Goal: Task Accomplishment & Management: Use online tool/utility

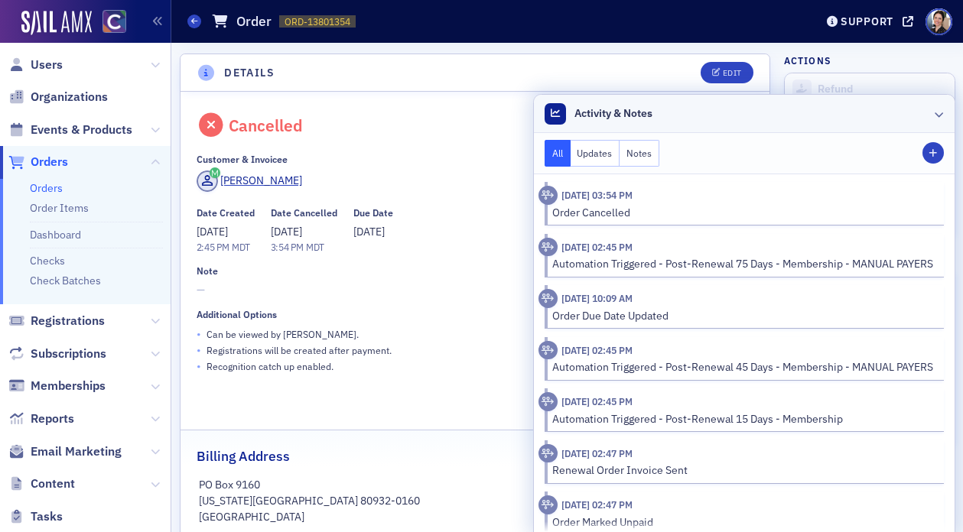
scroll to position [11, 0]
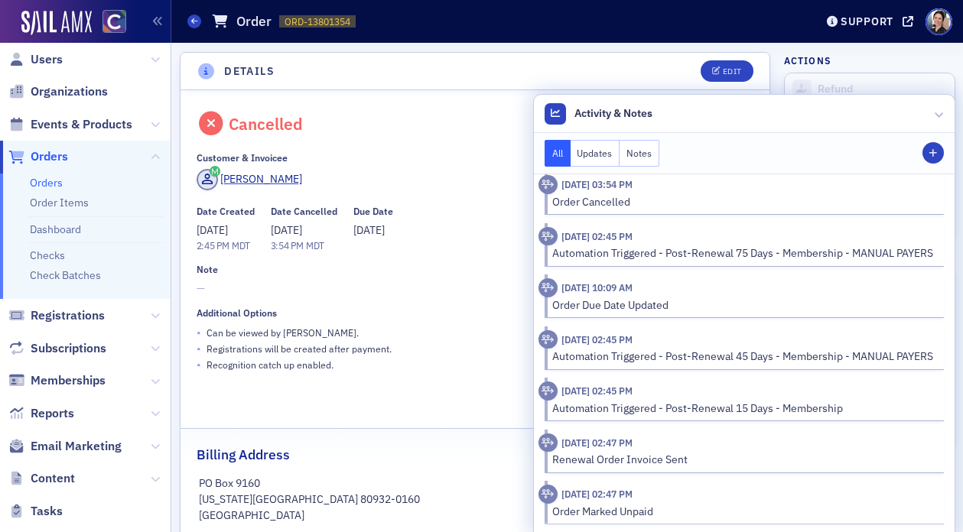
drag, startPoint x: 939, startPoint y: 107, endPoint x: 504, endPoint y: 33, distance: 440.8
click at [933, 106] on header "Activity & Notes" at bounding box center [744, 114] width 421 height 38
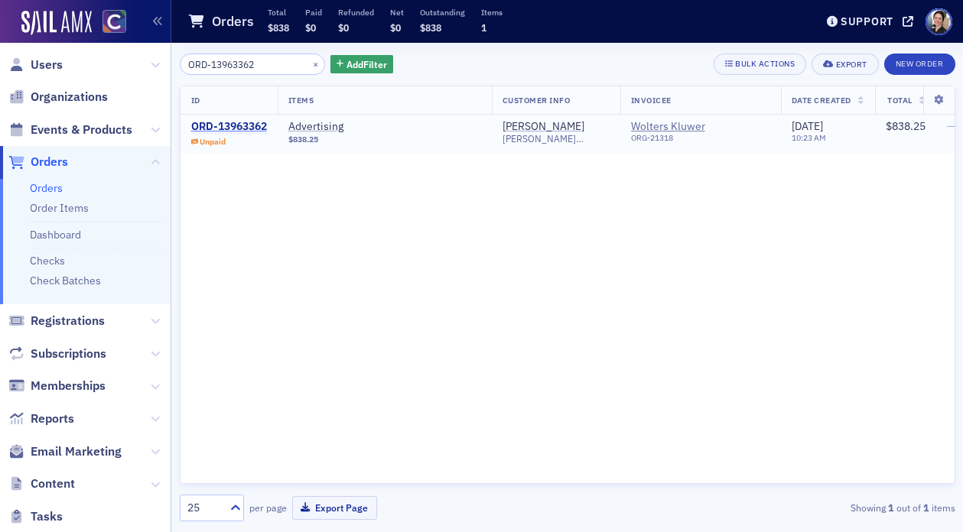
click at [240, 129] on div "ORD-13963362" at bounding box center [229, 127] width 76 height 14
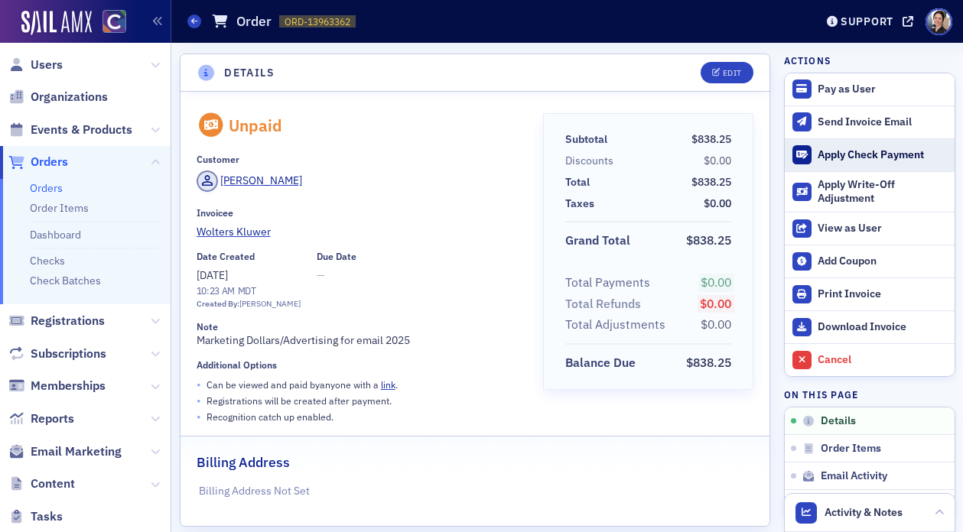
click at [836, 155] on div "Apply Check Payment" at bounding box center [882, 155] width 129 height 14
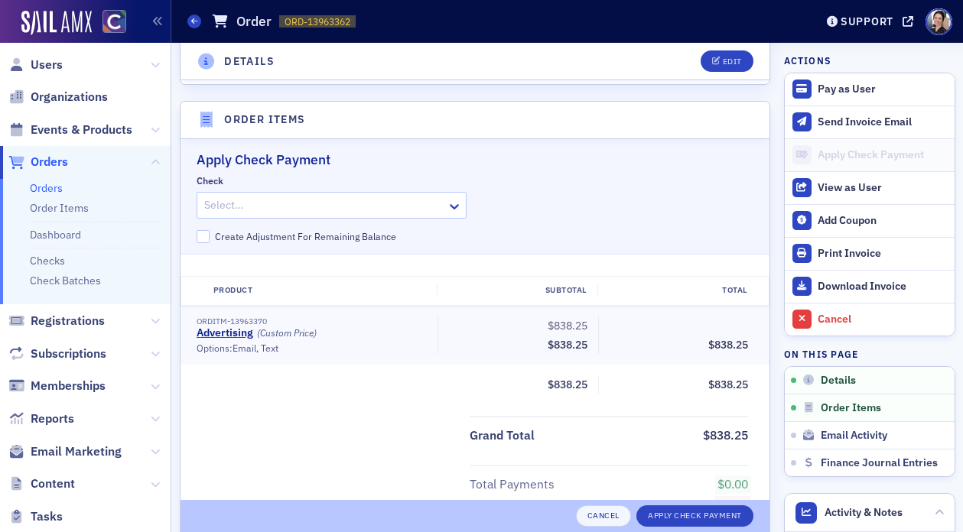
scroll to position [493, 0]
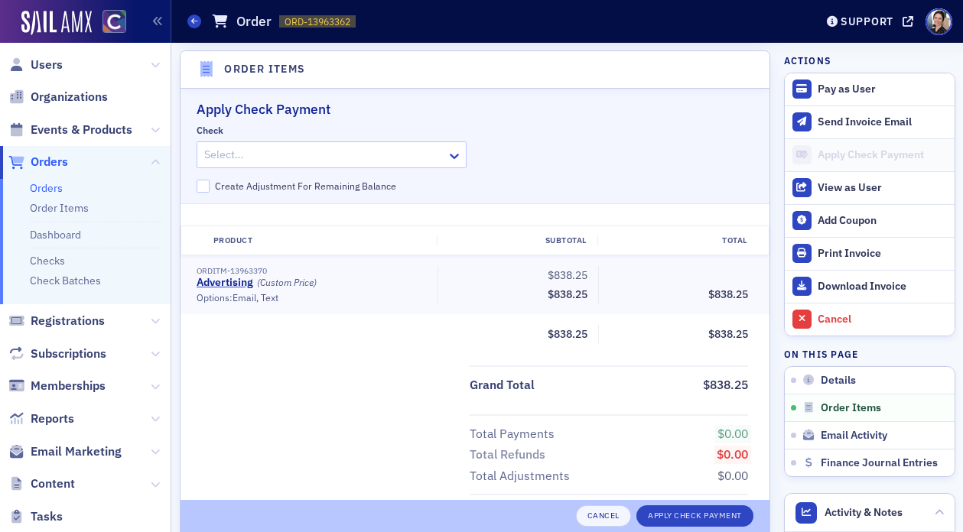
click at [344, 157] on div at bounding box center [324, 154] width 243 height 19
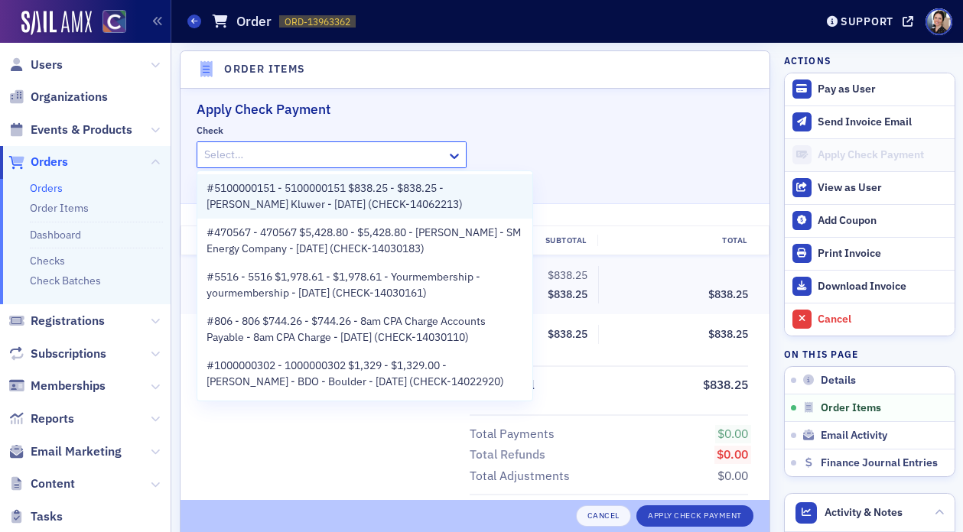
click at [353, 198] on span "#5100000151 - 5100000151 $838.25 - $838.25 - Tammy Nickels - Wolters Kluwer - 9…" at bounding box center [365, 197] width 317 height 32
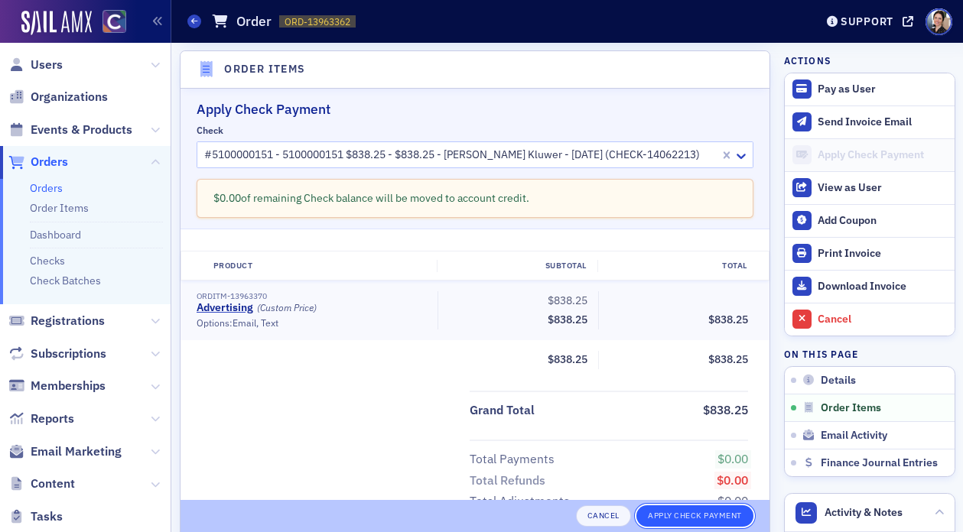
click at [698, 514] on button "Apply Check Payment" at bounding box center [695, 516] width 117 height 21
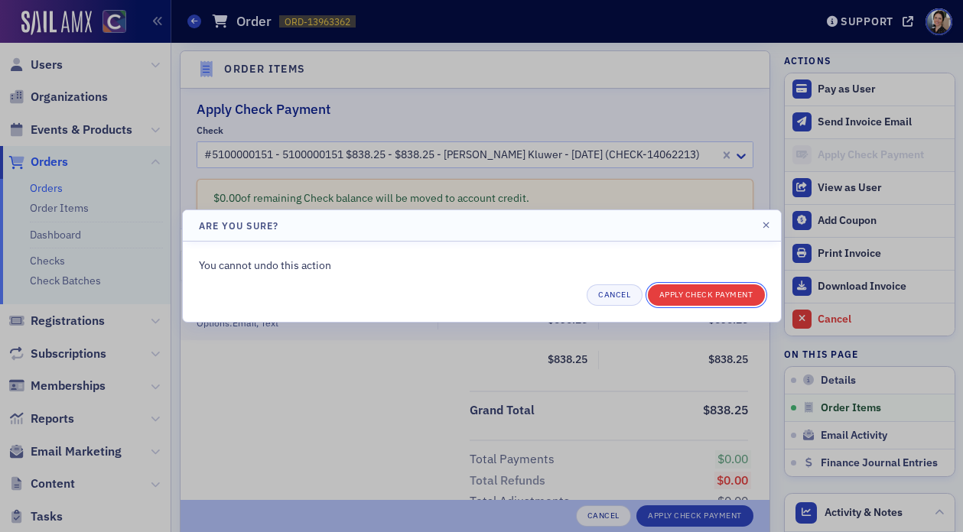
click at [731, 296] on button "Apply Check Payment" at bounding box center [706, 295] width 117 height 21
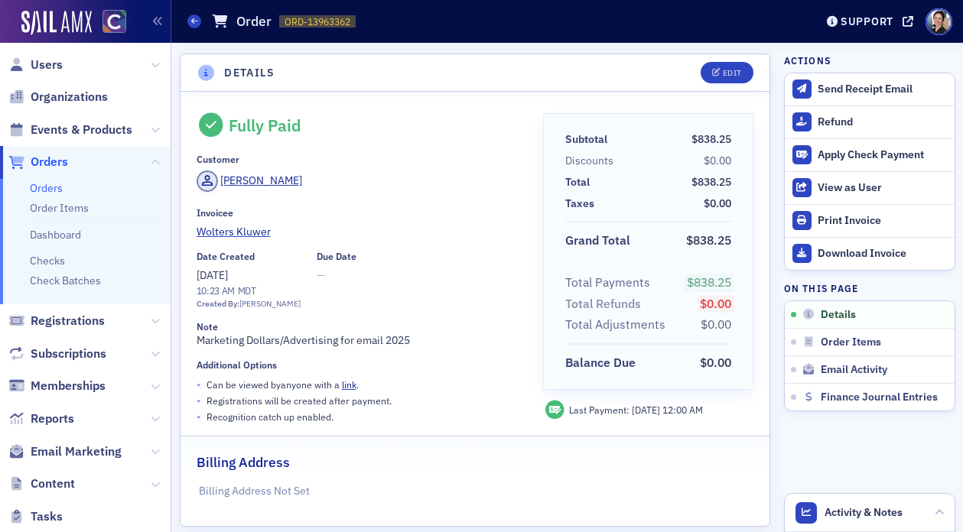
click at [51, 187] on link "Orders" at bounding box center [46, 188] width 33 height 14
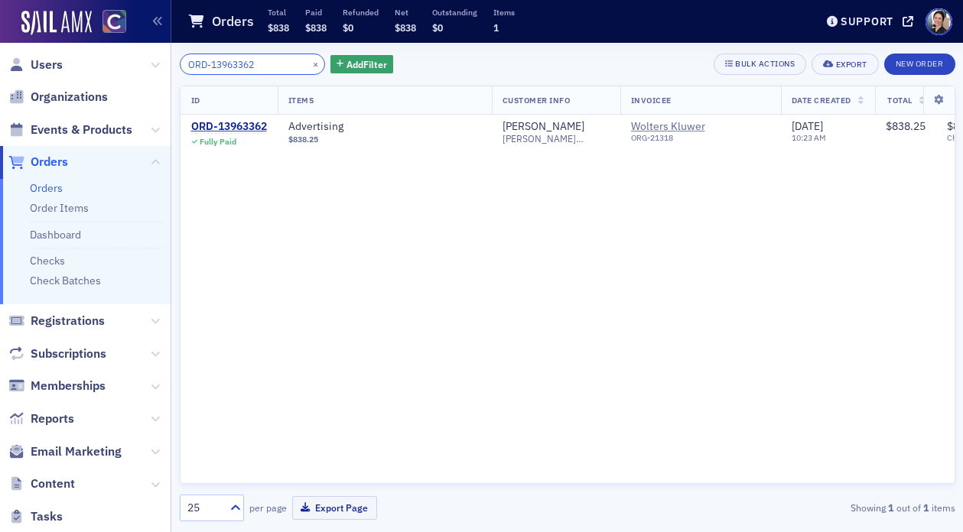
drag, startPoint x: 265, startPoint y: 62, endPoint x: 117, endPoint y: 66, distance: 148.5
click at [121, 55] on div "Users Organizations Events & Products Orders Orders Order Items Dashboard Check…" at bounding box center [481, 266] width 963 height 532
paste input "4057031"
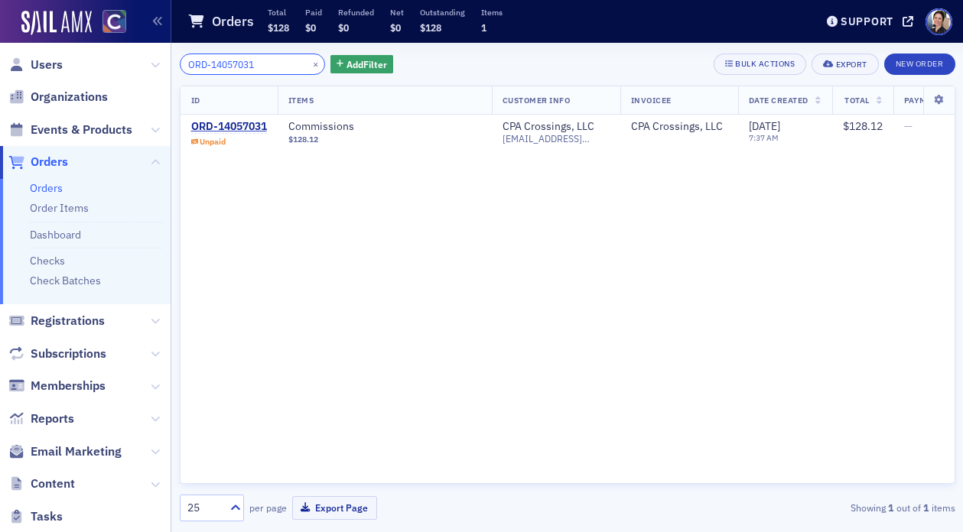
type input "ORD-14057031"
click at [253, 129] on div "ORD-14057031" at bounding box center [229, 127] width 76 height 14
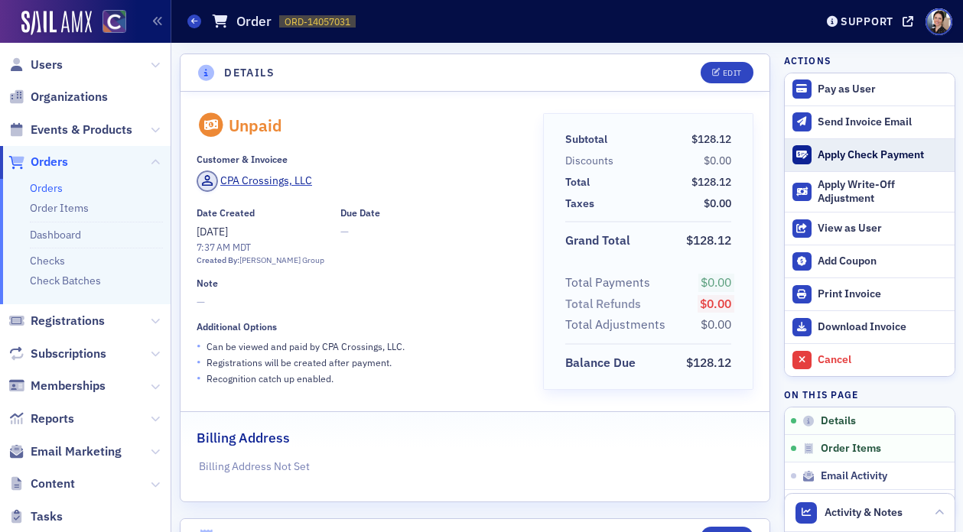
click at [863, 154] on div "Apply Check Payment" at bounding box center [882, 155] width 129 height 14
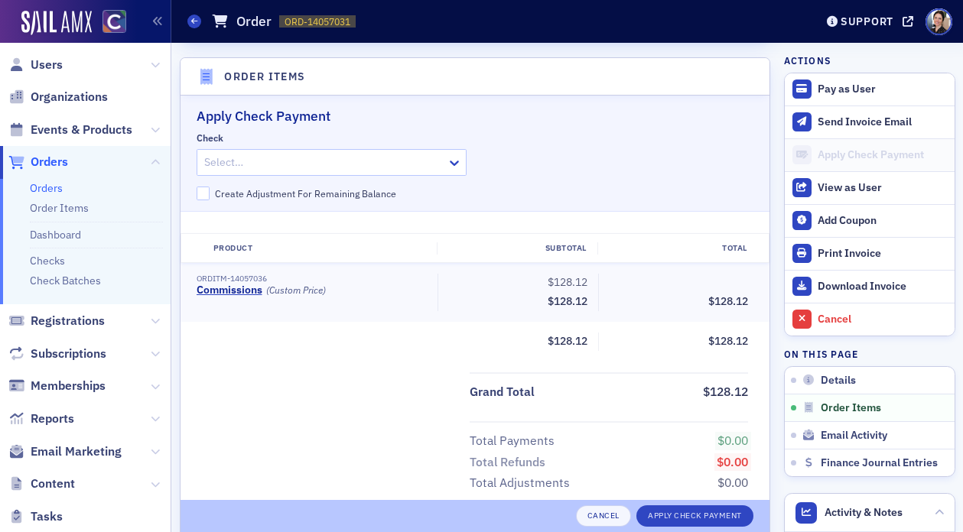
scroll to position [468, 0]
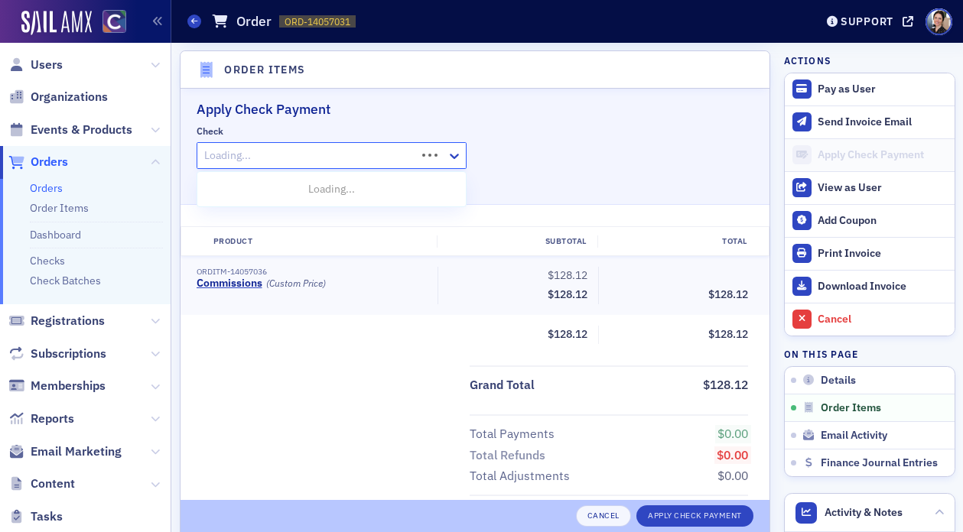
click at [306, 154] on div at bounding box center [309, 155] width 213 height 19
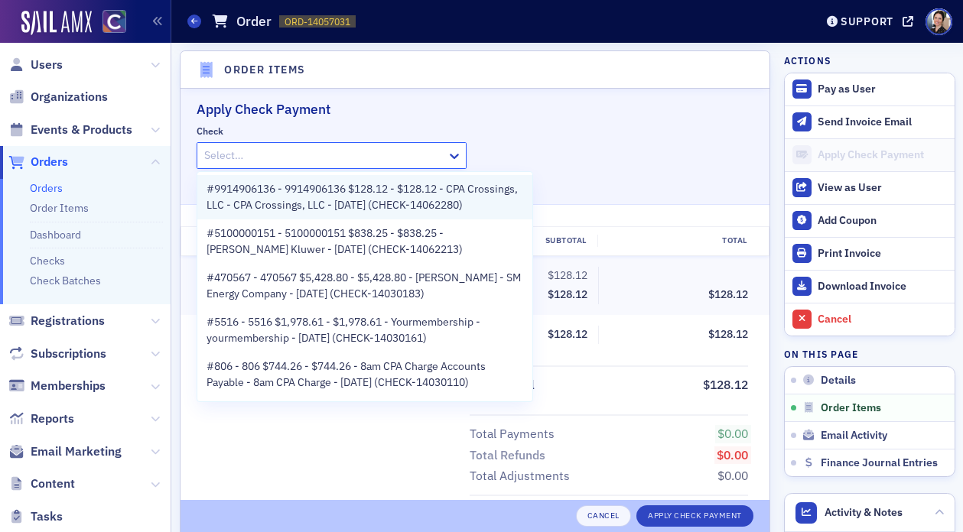
click at [334, 202] on span "#9914906136 - 9914906136 $128.12 - $128.12 - CPA Crossings, LLC - CPA Crossings…" at bounding box center [365, 197] width 317 height 32
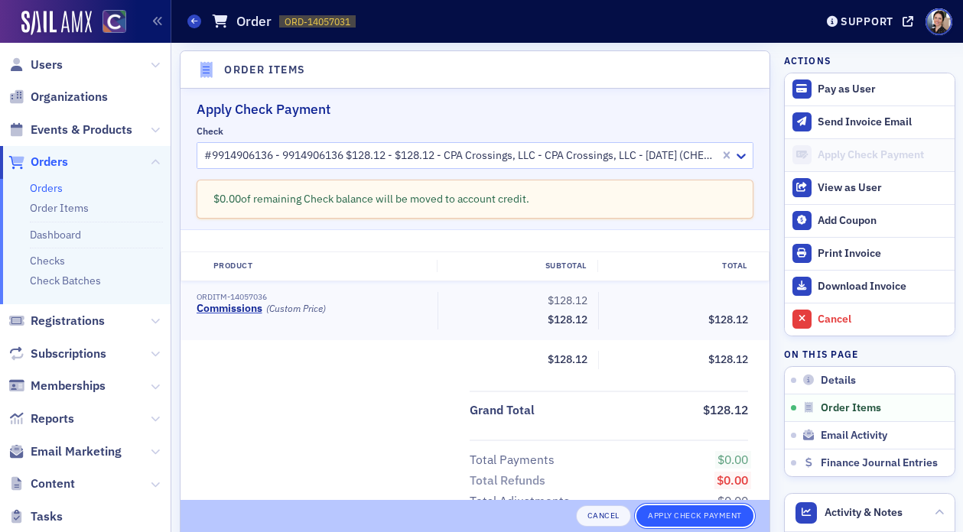
click at [683, 517] on button "Apply Check Payment" at bounding box center [695, 516] width 117 height 21
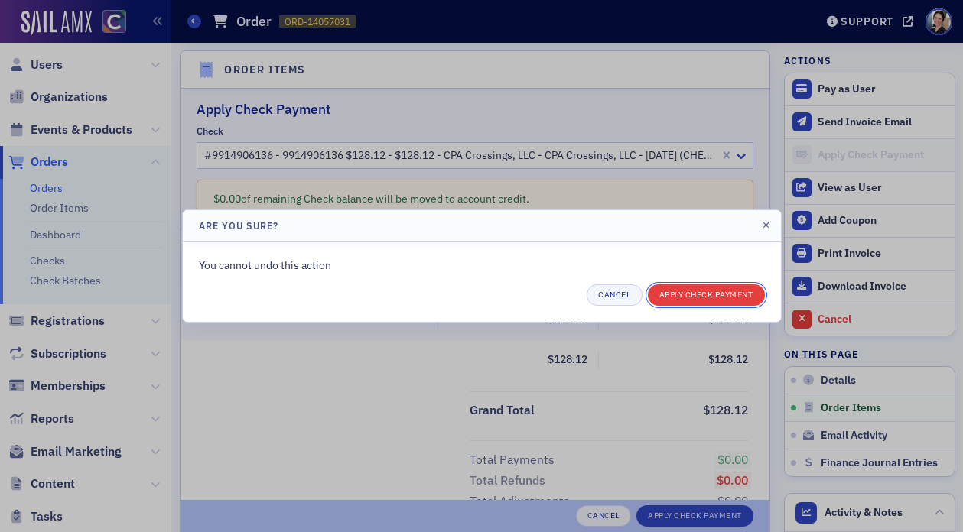
click at [693, 297] on button "Apply Check Payment" at bounding box center [706, 295] width 117 height 21
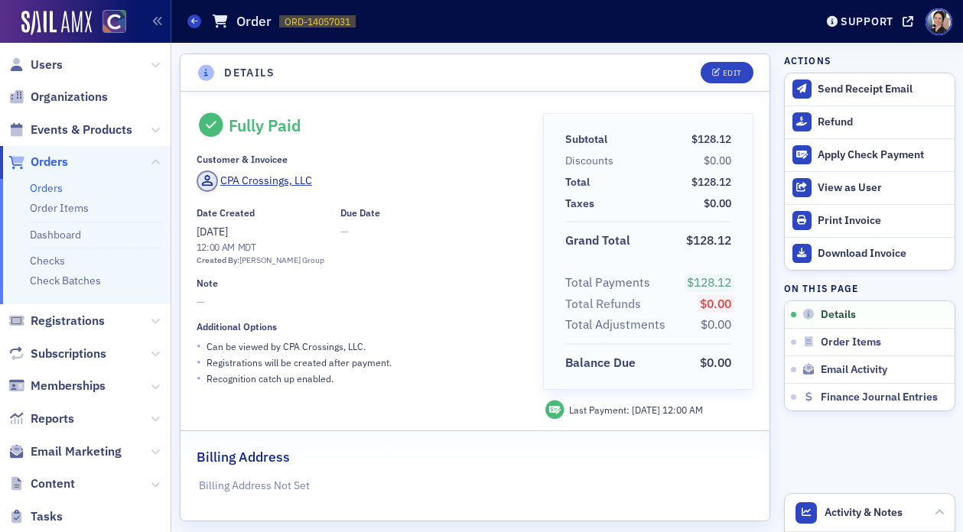
drag, startPoint x: 60, startPoint y: 160, endPoint x: 135, endPoint y: 135, distance: 79.1
click at [60, 160] on span "Orders" at bounding box center [49, 162] width 37 height 17
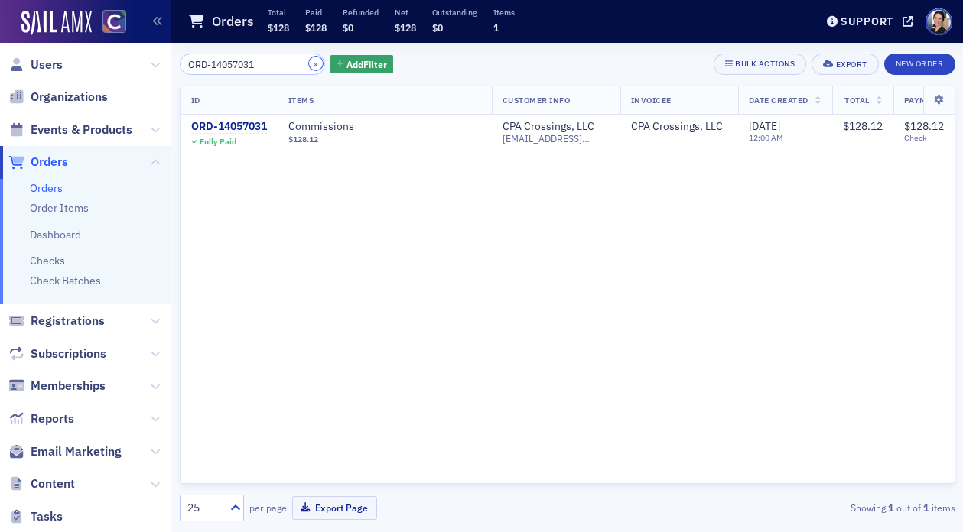
drag, startPoint x: 301, startPoint y: 63, endPoint x: 282, endPoint y: 65, distance: 18.4
click at [309, 63] on button "×" at bounding box center [316, 64] width 14 height 14
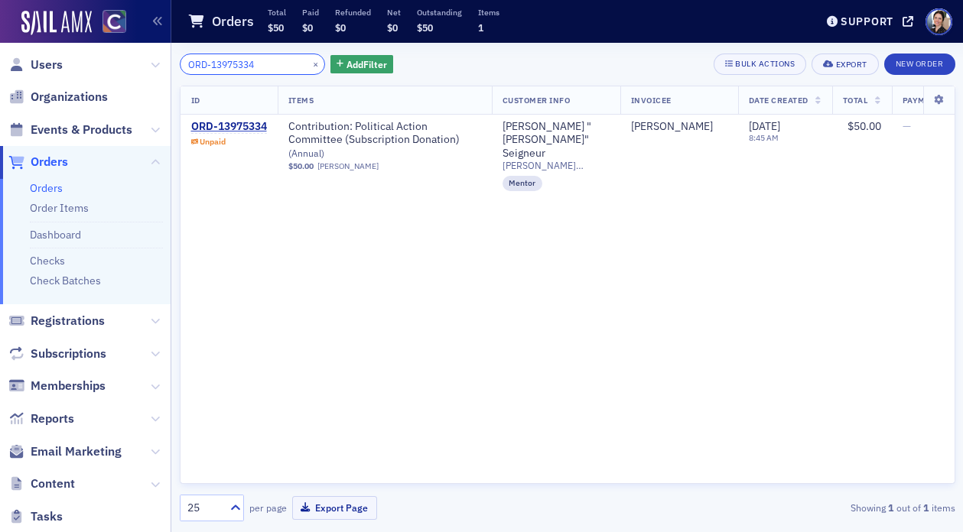
type input "ORD-13975334"
click at [242, 125] on div "ORD-13975334" at bounding box center [229, 127] width 76 height 14
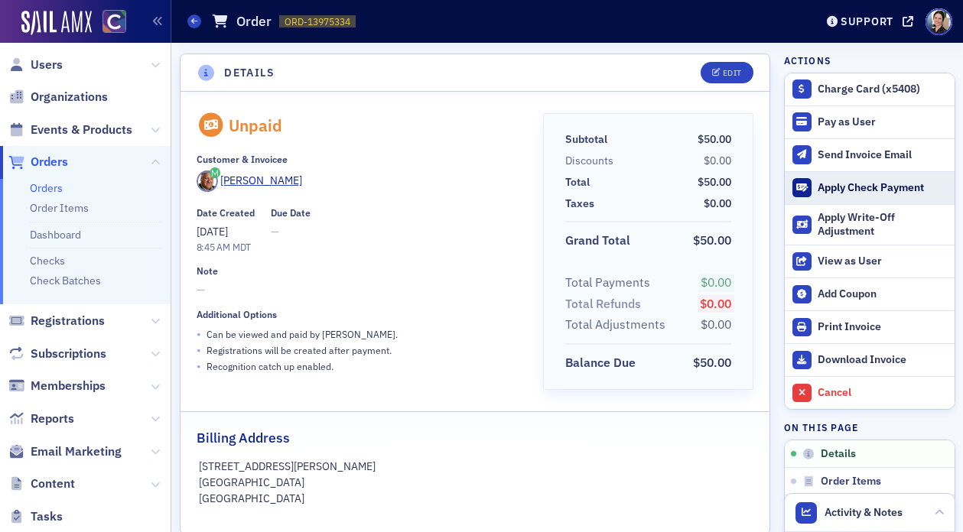
drag, startPoint x: 881, startPoint y: 186, endPoint x: 868, endPoint y: 186, distance: 13.8
click at [881, 186] on div "Apply Check Payment" at bounding box center [882, 188] width 129 height 14
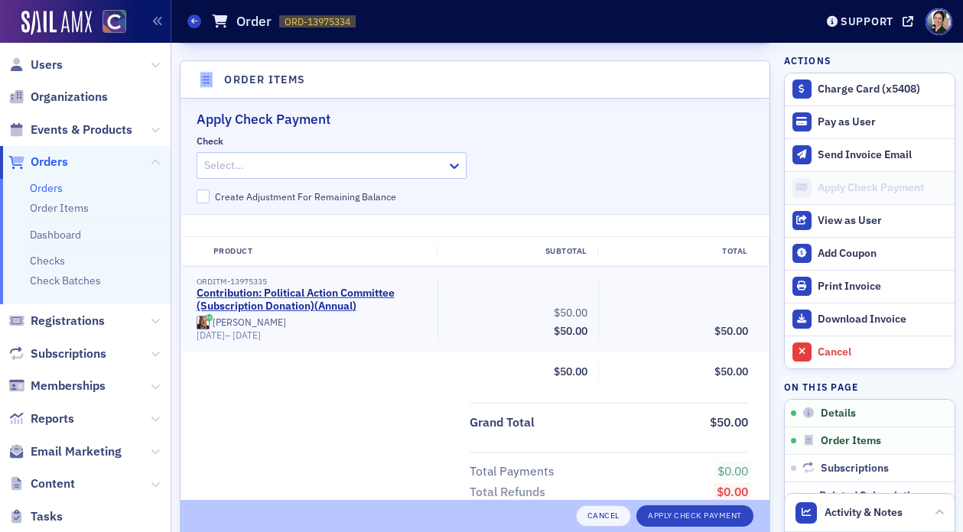
scroll to position [500, 0]
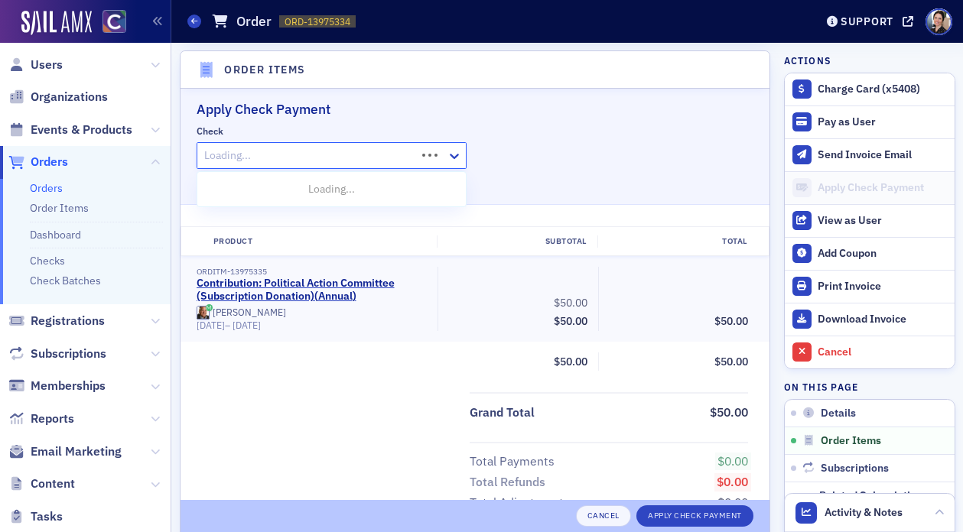
click at [259, 155] on div at bounding box center [309, 155] width 213 height 19
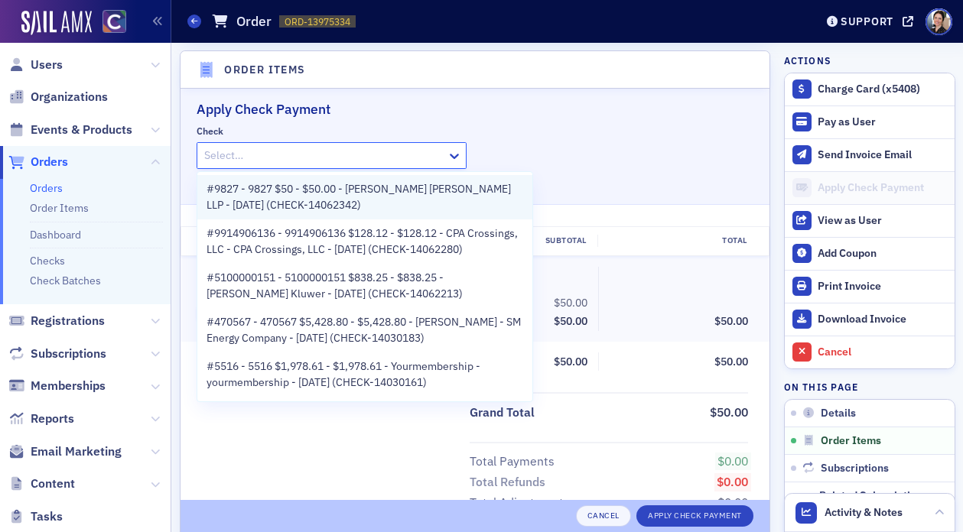
click at [330, 207] on span "#9827 - 9827 $50 - $50.00 - Ron Seigneur - Seigneur Gustafson LLP - 9/29/2025 (…" at bounding box center [365, 197] width 317 height 32
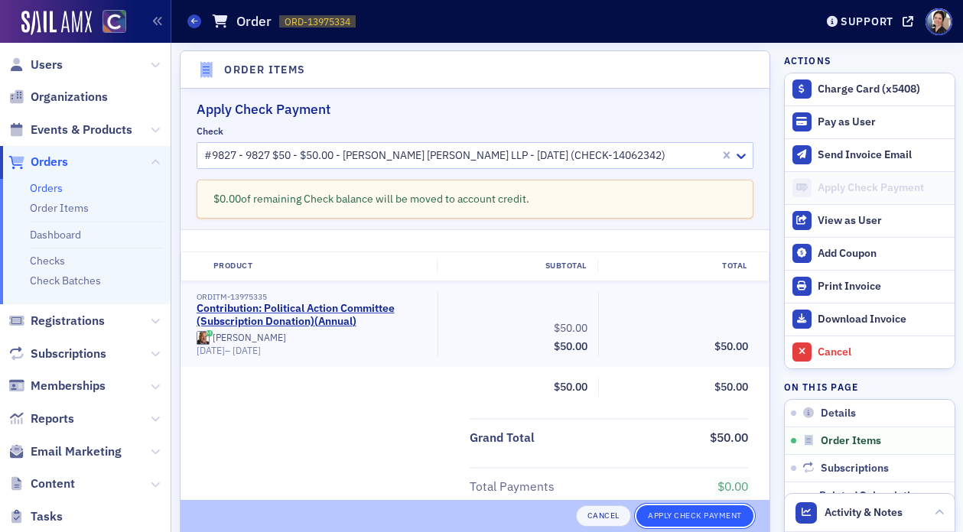
click at [697, 519] on button "Apply Check Payment" at bounding box center [695, 516] width 117 height 21
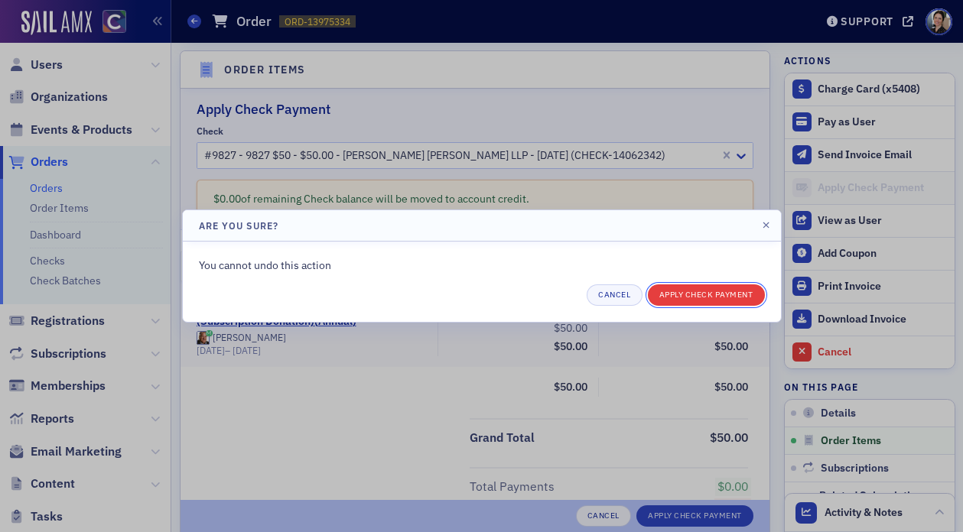
click at [706, 292] on button "Apply Check Payment" at bounding box center [706, 295] width 117 height 21
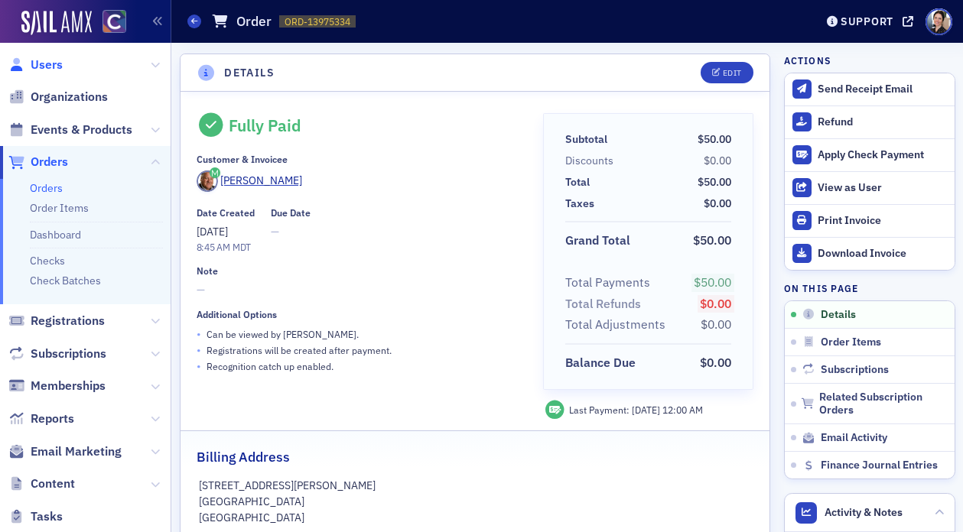
click at [48, 60] on span "Users" at bounding box center [47, 65] width 32 height 17
click at [50, 60] on span "Users" at bounding box center [47, 65] width 32 height 17
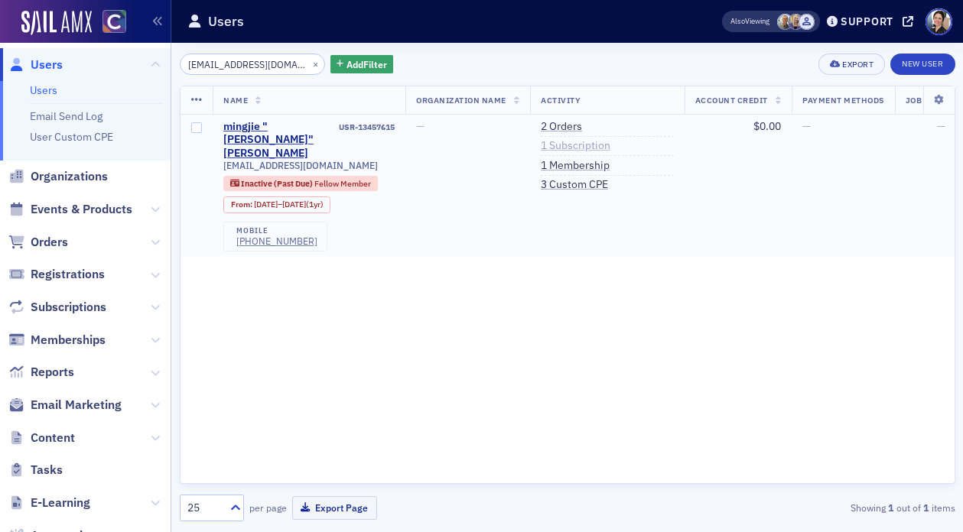
type input "lmj231709@gmail.com"
click at [577, 144] on link "1 Subscription" at bounding box center [576, 146] width 70 height 14
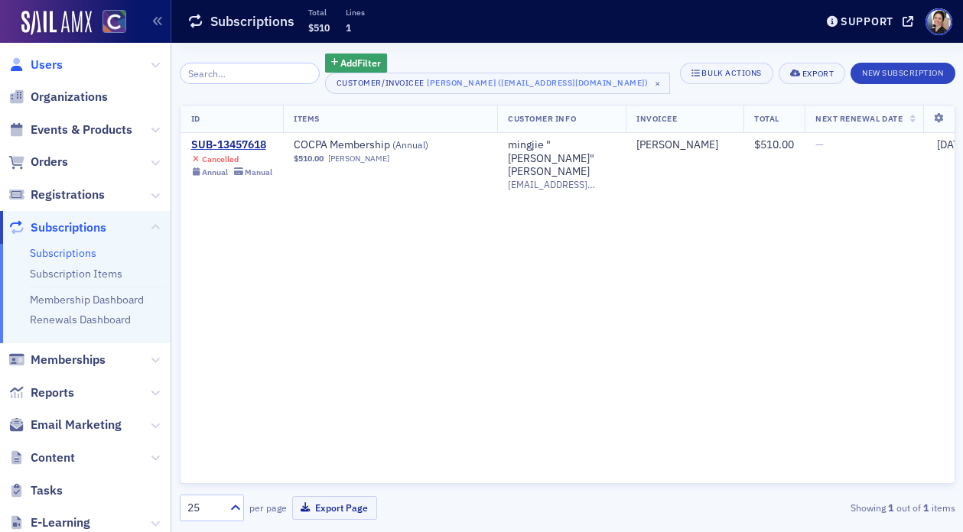
click at [54, 64] on span "Users" at bounding box center [47, 65] width 32 height 17
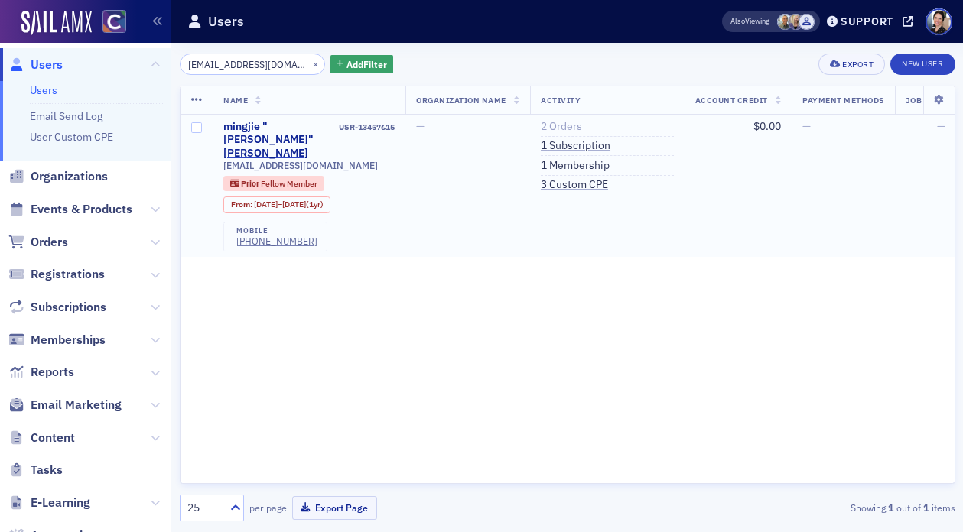
click at [569, 125] on link "2 Orders" at bounding box center [561, 127] width 41 height 14
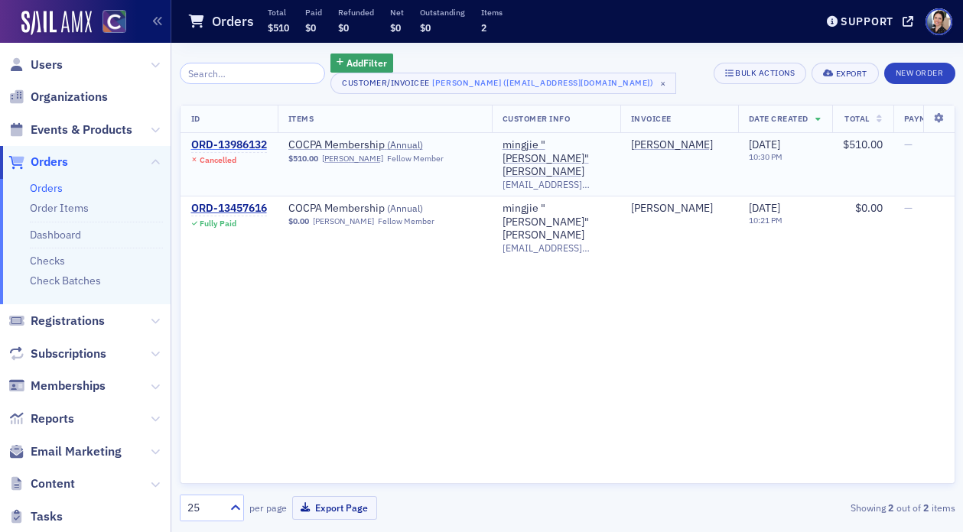
click at [225, 146] on div "ORD-13986132" at bounding box center [229, 145] width 76 height 14
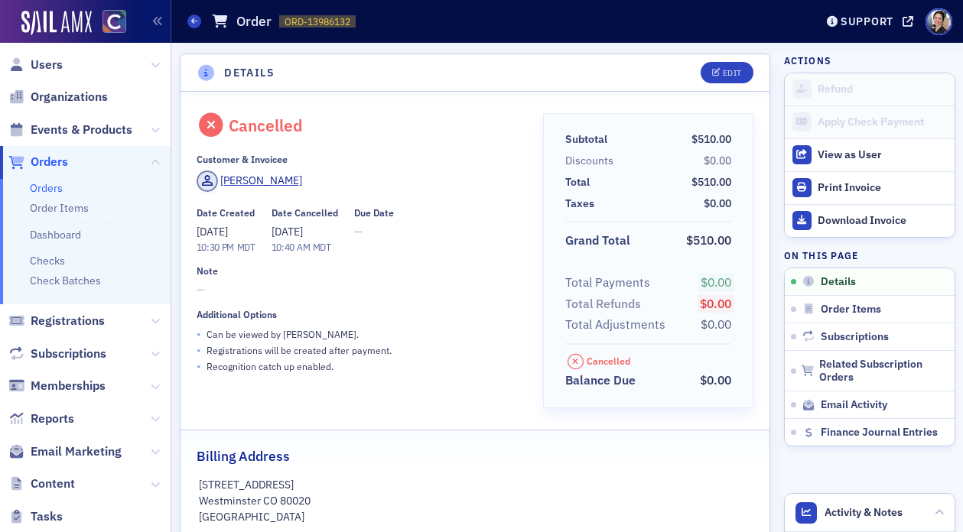
drag, startPoint x: 44, startPoint y: 65, endPoint x: 58, endPoint y: 74, distance: 17.2
click at [45, 64] on span "Users" at bounding box center [47, 65] width 32 height 17
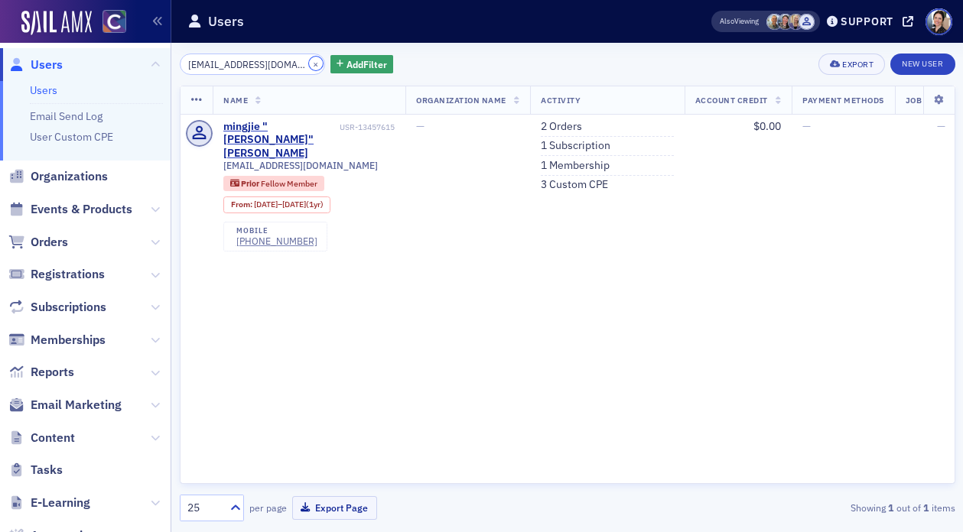
drag, startPoint x: 298, startPoint y: 63, endPoint x: 277, endPoint y: 63, distance: 21.4
click at [309, 63] on button "×" at bounding box center [316, 64] width 14 height 14
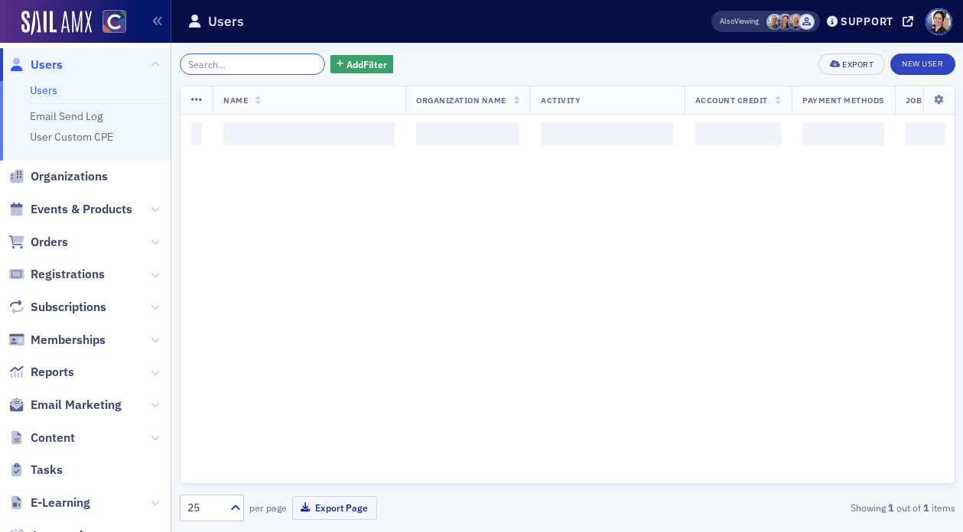
click at [266, 64] on input "search" at bounding box center [253, 64] width 146 height 21
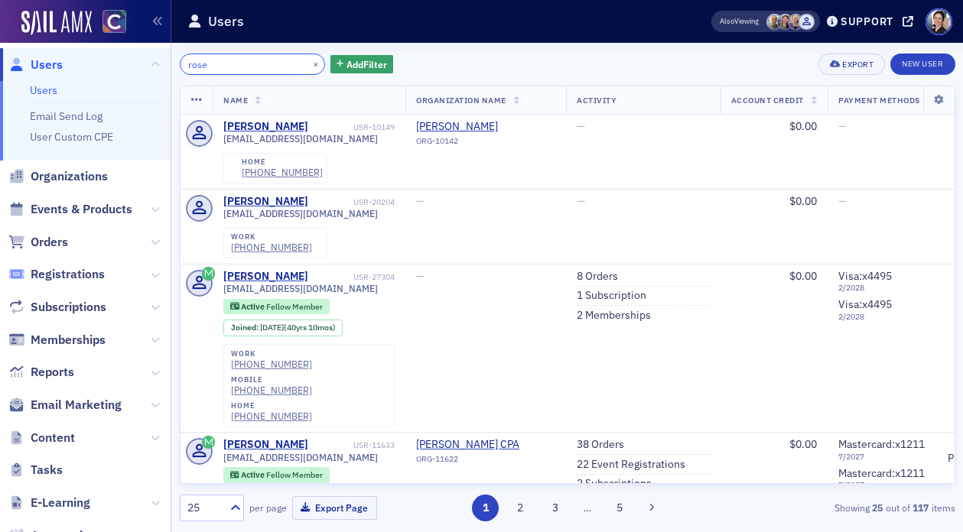
type input "rose"
click at [309, 58] on button "×" at bounding box center [316, 64] width 14 height 14
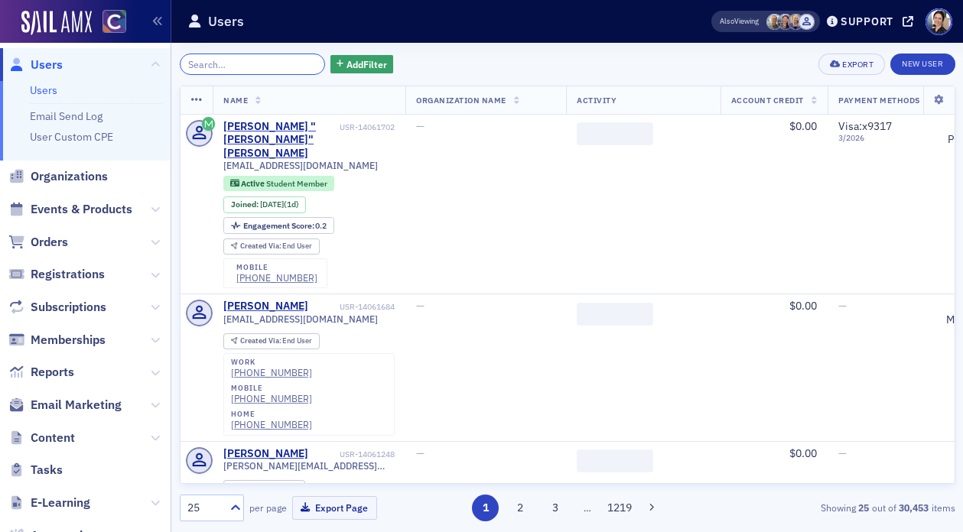
paste input "grd@grdcpa.com"
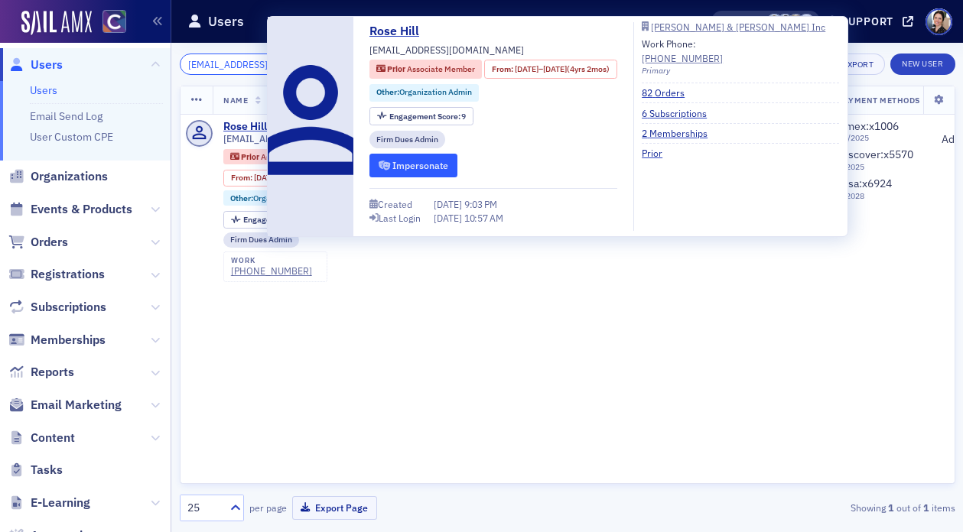
type input "grd@grdcpa.com"
click at [418, 165] on button "Impersonate" at bounding box center [414, 166] width 88 height 24
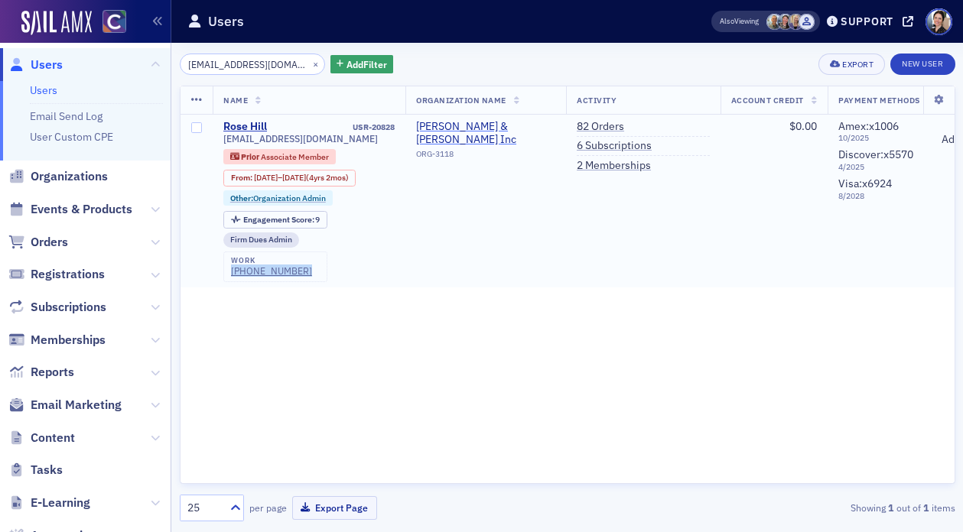
drag, startPoint x: 598, startPoint y: 126, endPoint x: 518, endPoint y: 123, distance: 80.4
click at [598, 126] on link "82 Orders" at bounding box center [600, 127] width 47 height 14
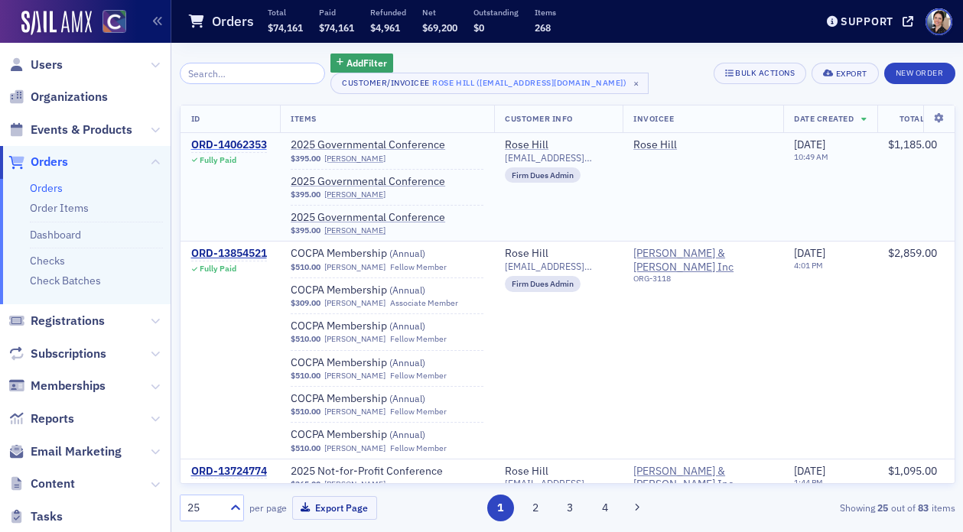
click at [245, 144] on div "ORD-14062353" at bounding box center [229, 145] width 76 height 14
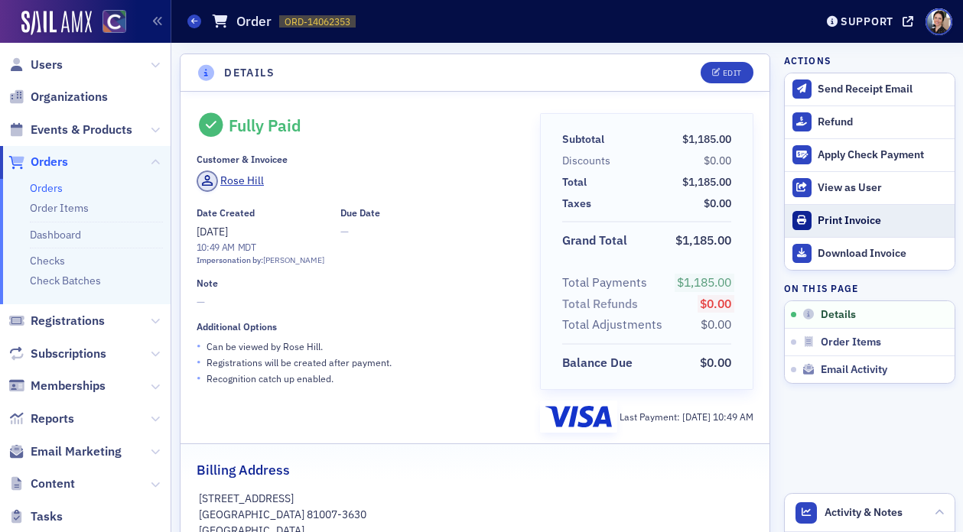
click at [858, 221] on div "Print Invoice" at bounding box center [882, 221] width 129 height 14
click at [51, 66] on span "Users" at bounding box center [47, 65] width 32 height 17
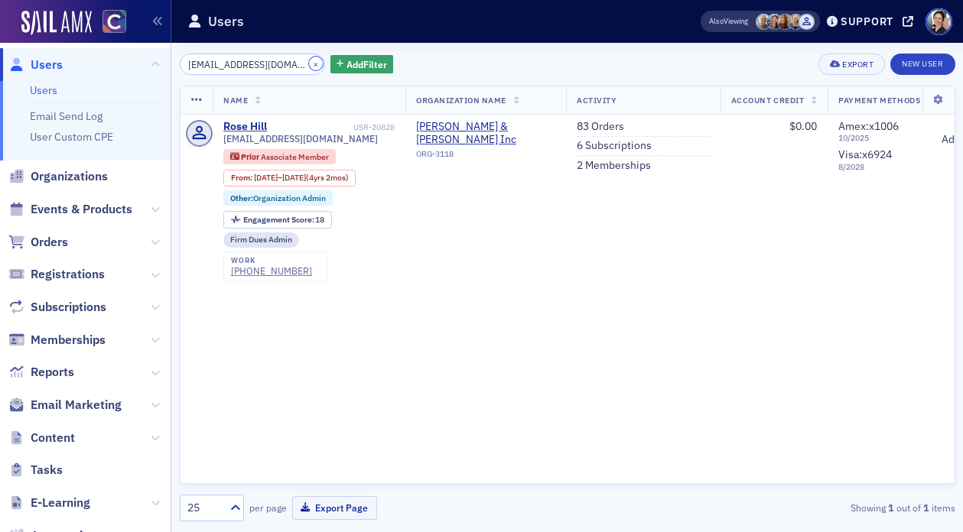
click at [309, 61] on button "×" at bounding box center [316, 64] width 14 height 14
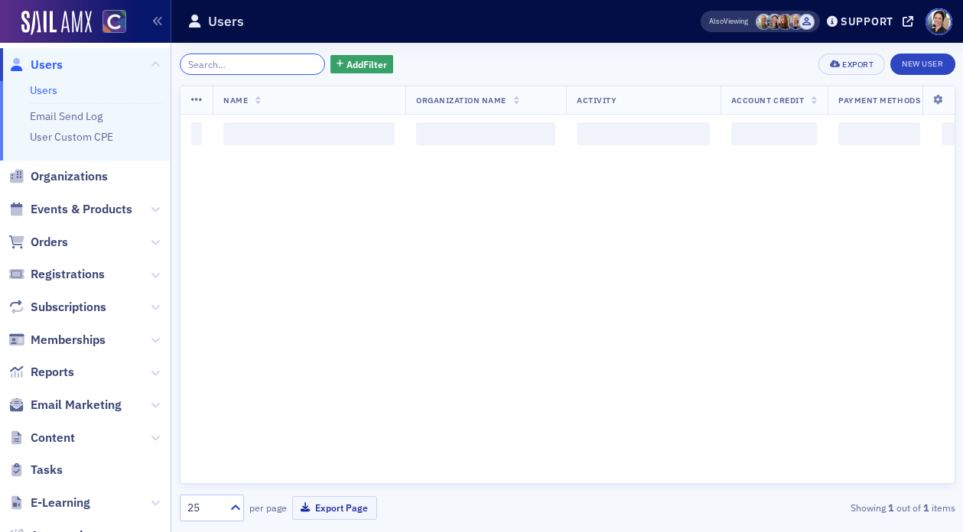
click at [260, 61] on input "search" at bounding box center [253, 64] width 146 height 21
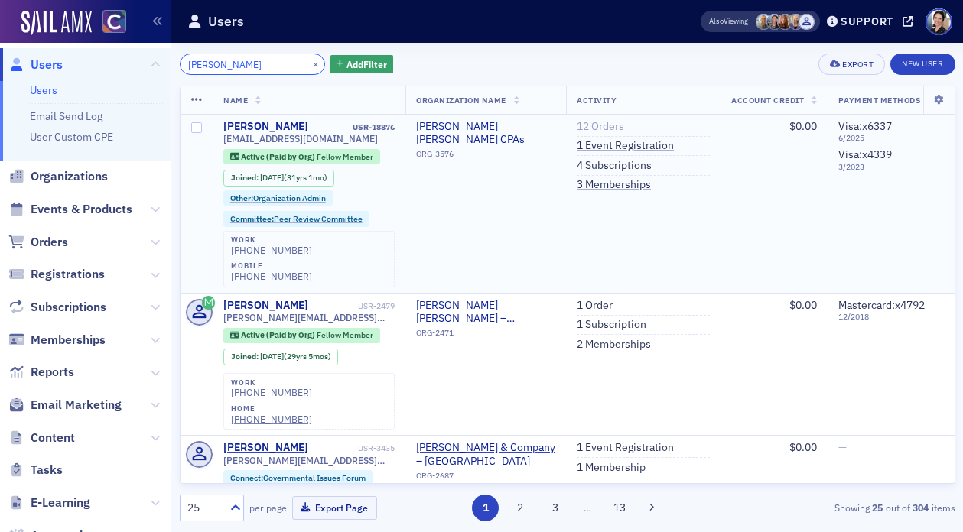
type input "jeremy ryan"
drag, startPoint x: 624, startPoint y: 129, endPoint x: 613, endPoint y: 132, distance: 11.7
click at [624, 129] on link "12 Orders" at bounding box center [600, 127] width 47 height 14
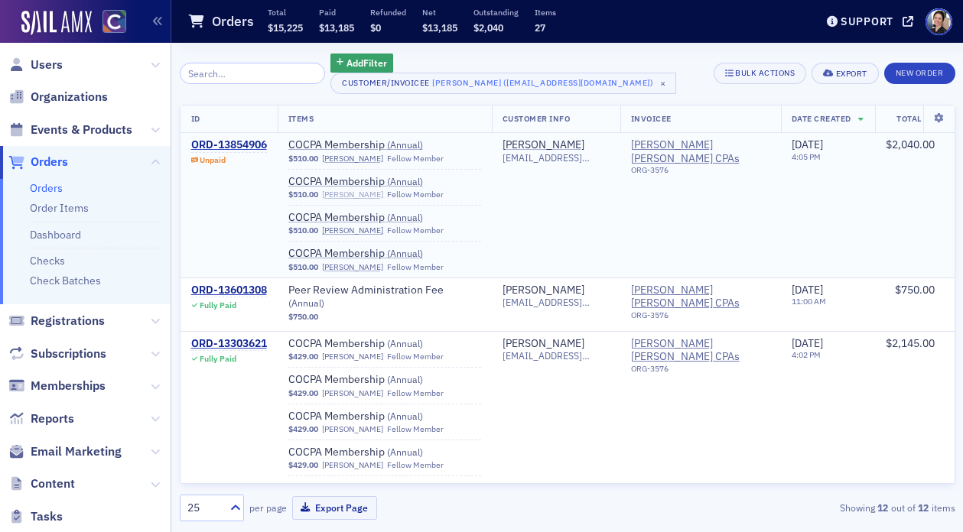
click at [349, 196] on link "[PERSON_NAME]" at bounding box center [352, 195] width 61 height 10
click at [57, 67] on span "Users" at bounding box center [47, 65] width 32 height 17
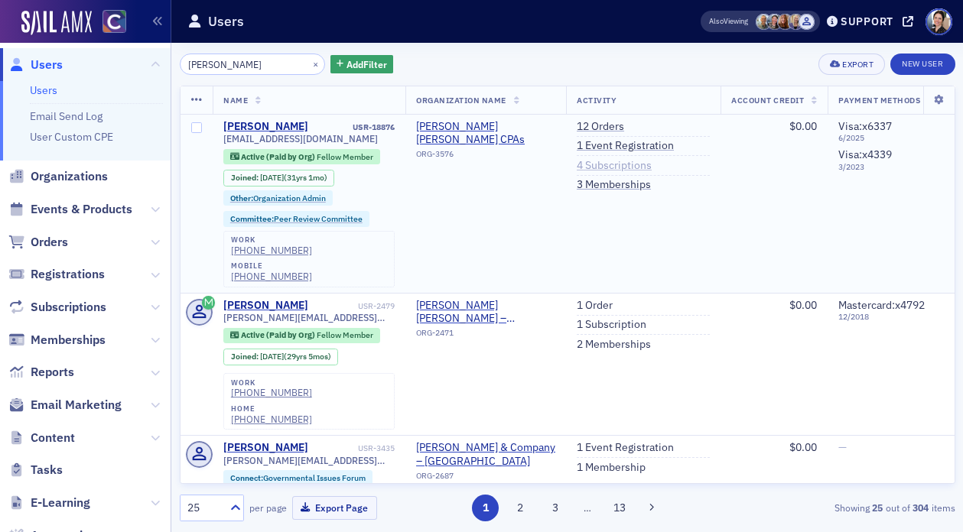
click at [624, 165] on link "4 Subscriptions" at bounding box center [614, 166] width 75 height 14
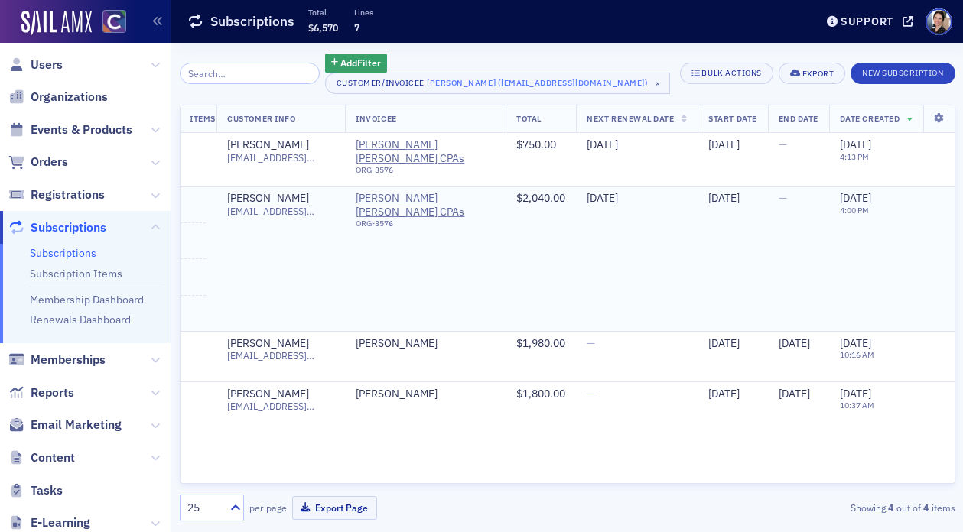
scroll to position [0, 374]
click at [55, 68] on span "Users" at bounding box center [47, 65] width 32 height 17
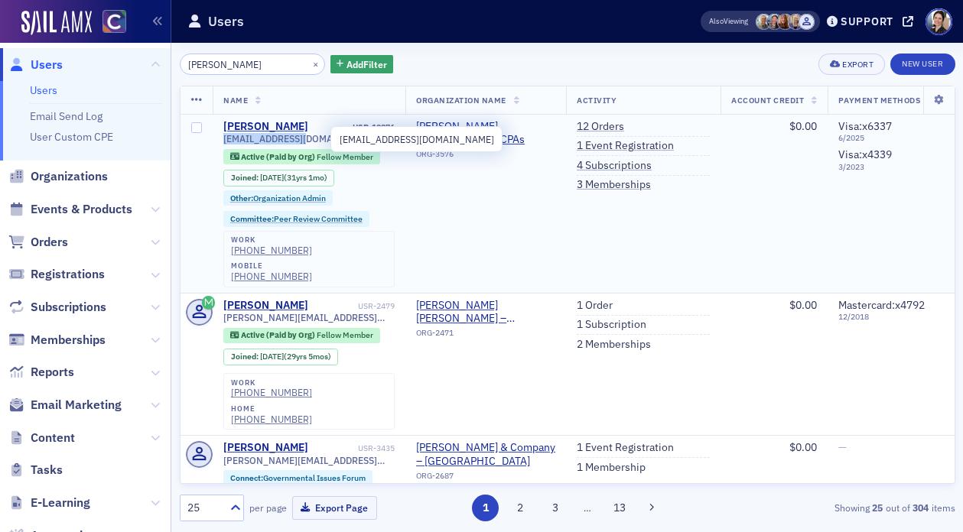
drag, startPoint x: 227, startPoint y: 141, endPoint x: 311, endPoint y: 139, distance: 84.2
click at [311, 139] on td "Jeremy Ryan USR-18876 jryan@wcrcpa.com Active (Paid by Org) Fellow Member Joine…" at bounding box center [309, 204] width 193 height 178
copy span "[EMAIL_ADDRESS][DOMAIN_NAME]"
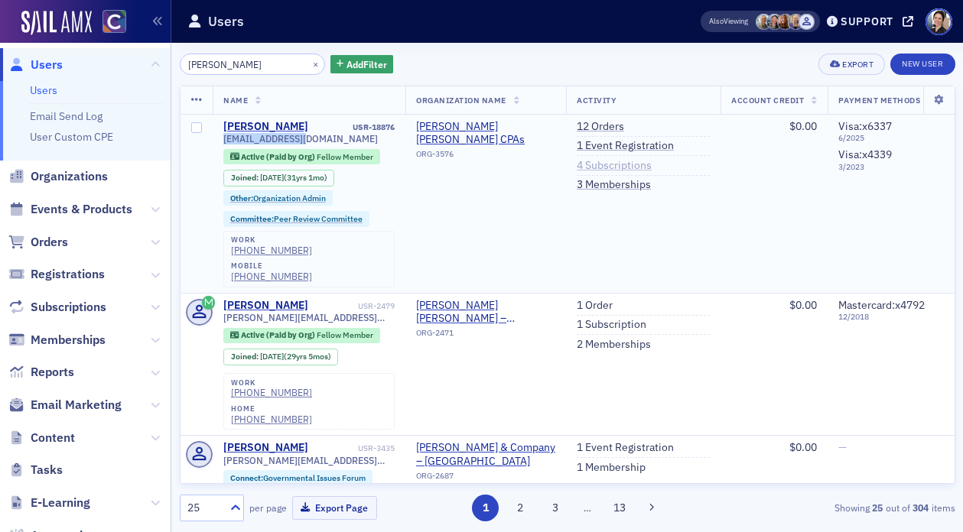
drag, startPoint x: 629, startPoint y: 163, endPoint x: 622, endPoint y: 158, distance: 8.3
click at [629, 163] on link "4 Subscriptions" at bounding box center [614, 166] width 75 height 14
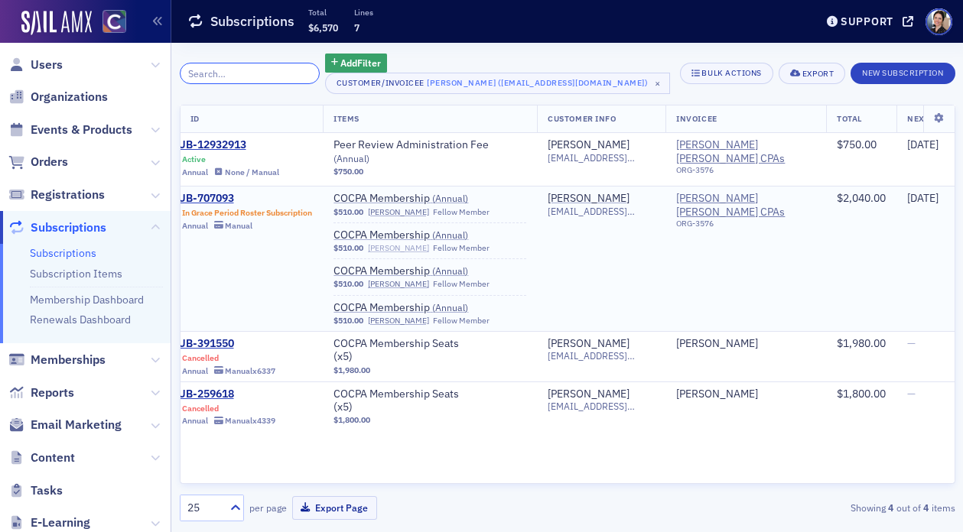
scroll to position [0, 13]
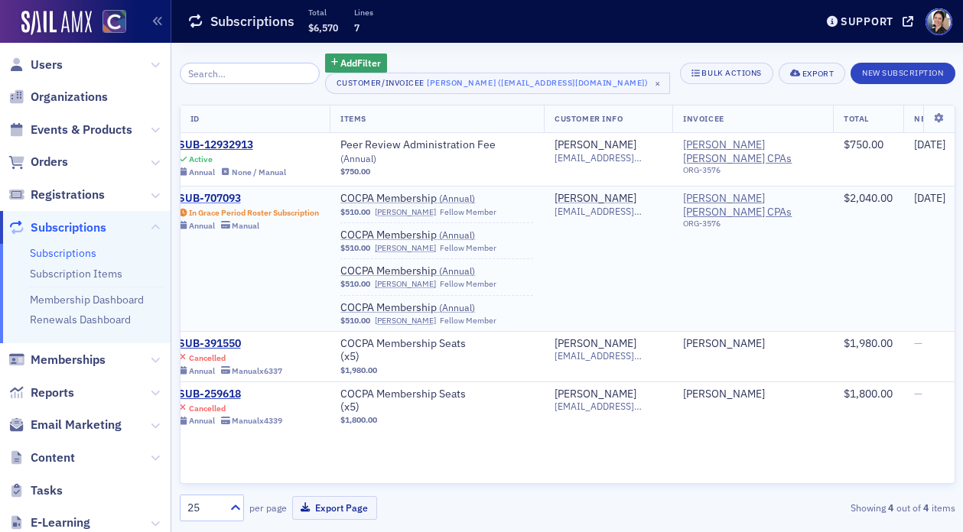
drag, startPoint x: 205, startPoint y: 195, endPoint x: 215, endPoint y: 197, distance: 10.2
click at [205, 195] on div "SUB-707093" at bounding box center [249, 199] width 142 height 14
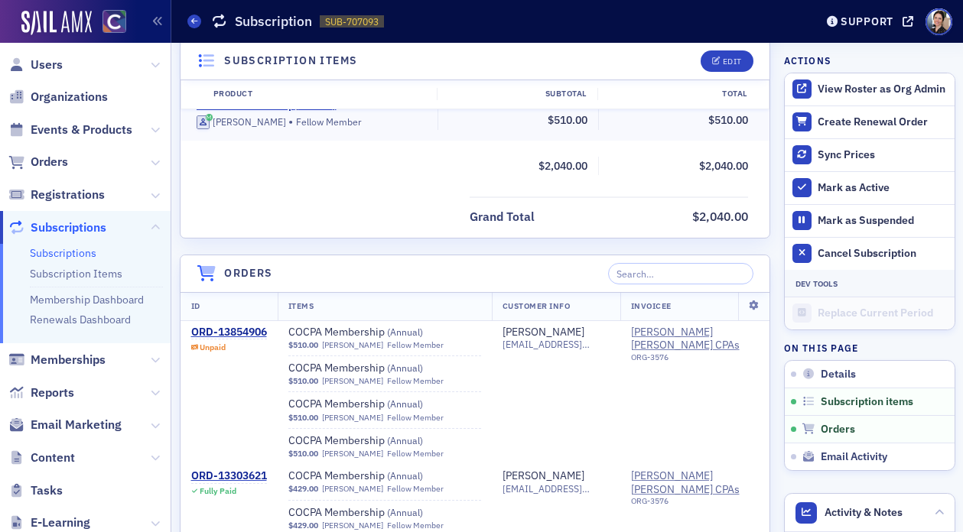
scroll to position [807, 0]
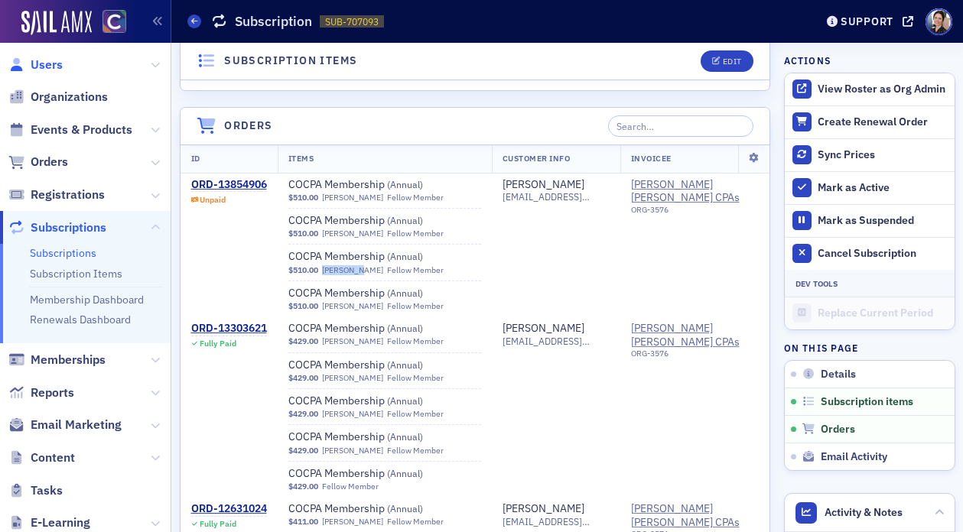
click at [55, 64] on span "Users" at bounding box center [47, 65] width 32 height 17
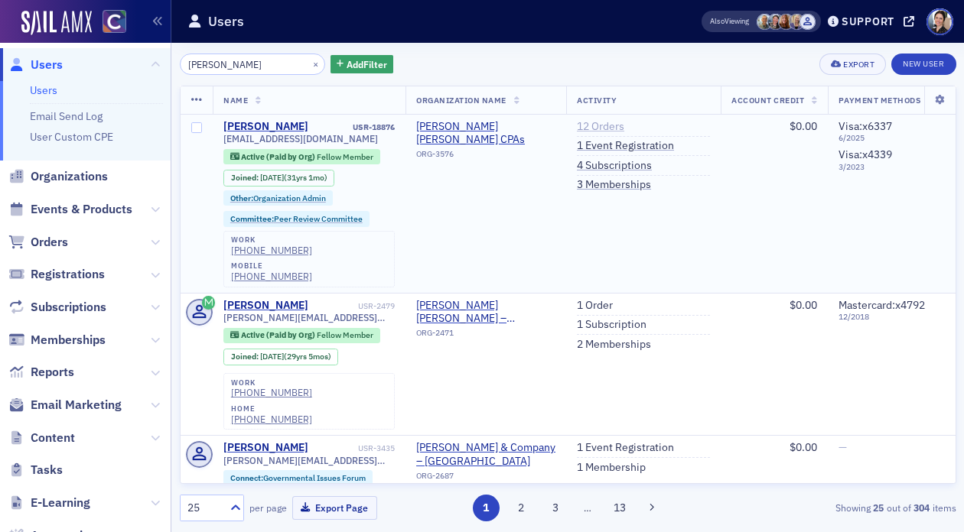
click at [614, 125] on link "12 Orders" at bounding box center [600, 127] width 47 height 14
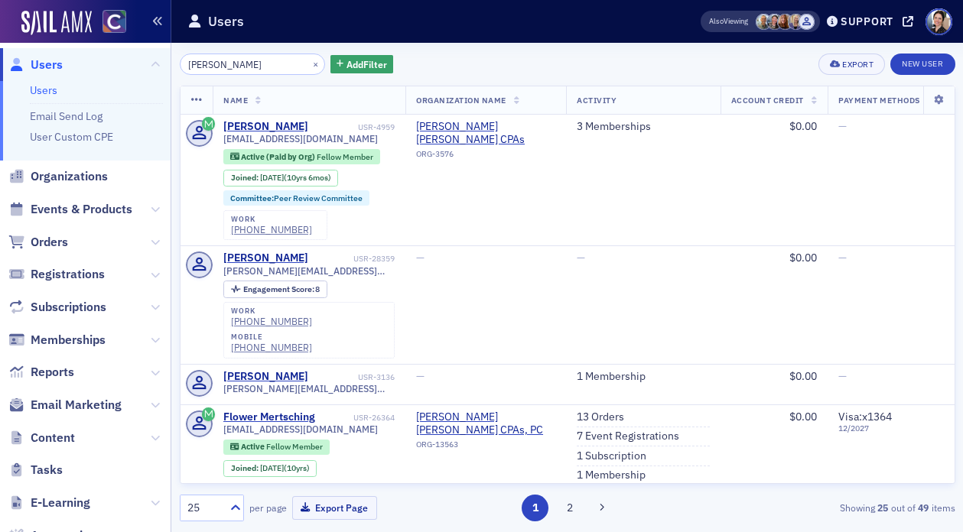
type input "[PERSON_NAME]"
drag, startPoint x: 298, startPoint y: 64, endPoint x: 279, endPoint y: 63, distance: 18.4
click at [309, 64] on button "×" at bounding box center [316, 64] width 14 height 14
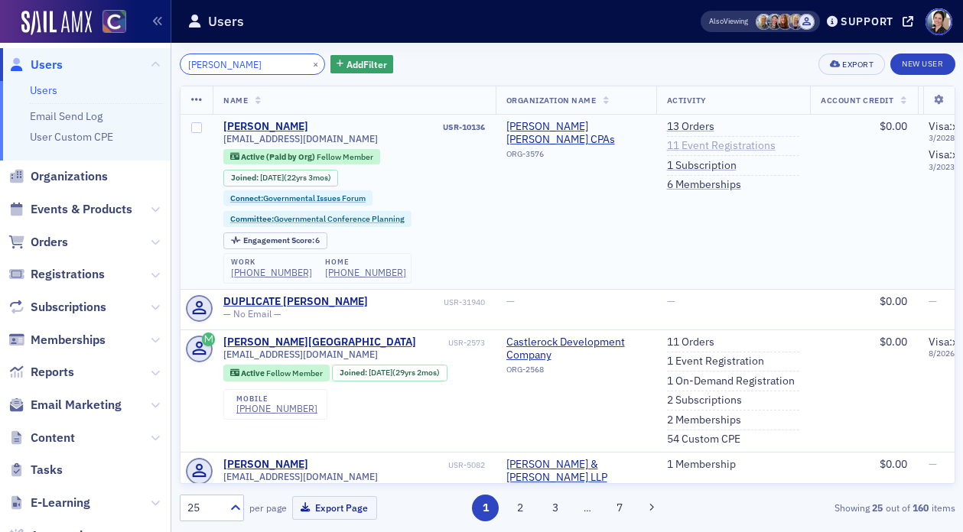
type input "[PERSON_NAME]"
drag, startPoint x: 702, startPoint y: 145, endPoint x: 608, endPoint y: 140, distance: 94.2
click at [702, 145] on link "11 Event Registrations" at bounding box center [721, 146] width 109 height 14
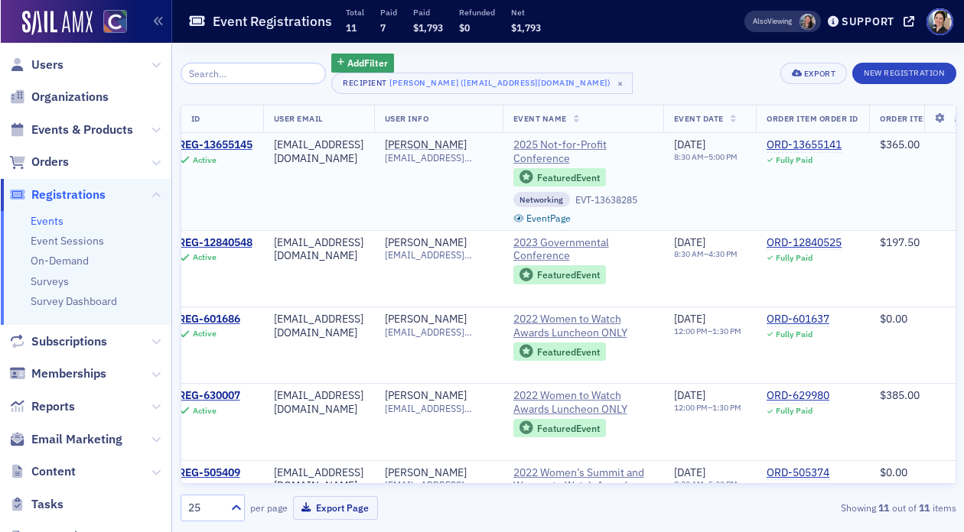
scroll to position [0, 18]
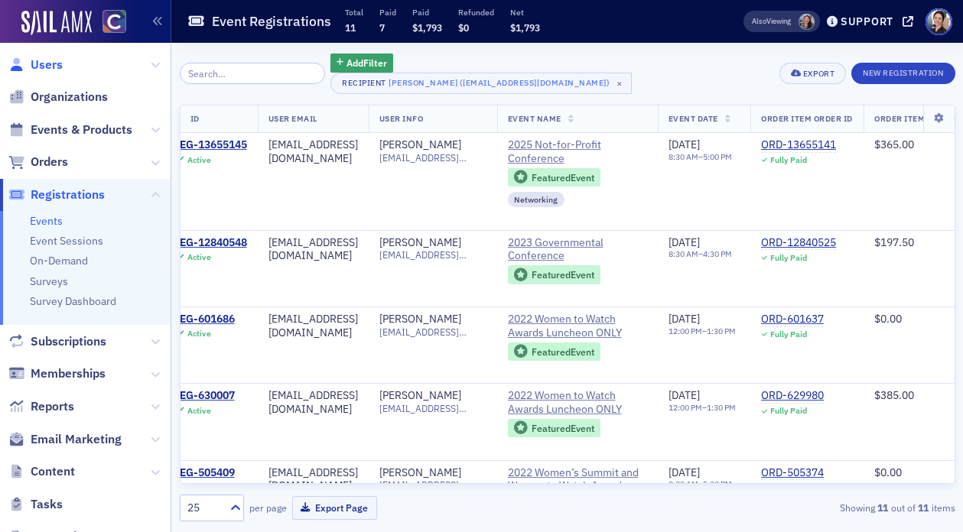
drag, startPoint x: 42, startPoint y: 66, endPoint x: 57, endPoint y: 63, distance: 14.9
click at [43, 65] on span "Users" at bounding box center [47, 65] width 32 height 17
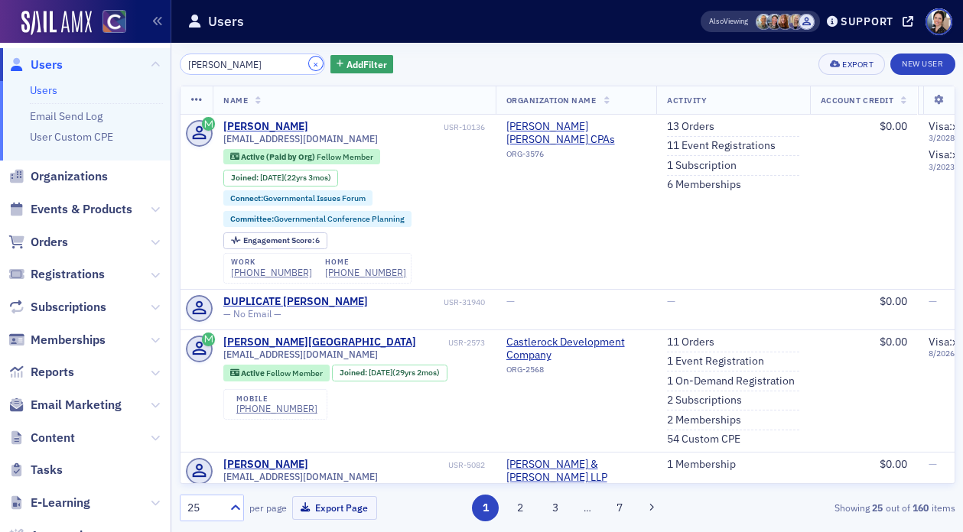
click at [309, 63] on button "×" at bounding box center [316, 64] width 14 height 14
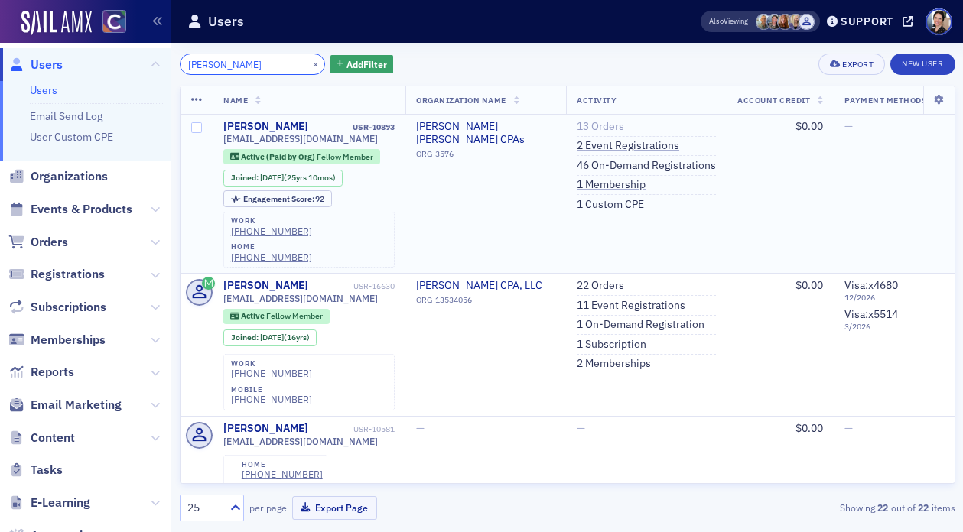
type input "[PERSON_NAME]"
click at [602, 125] on link "13 Orders" at bounding box center [600, 127] width 47 height 14
click at [56, 69] on span "Users" at bounding box center [47, 65] width 32 height 17
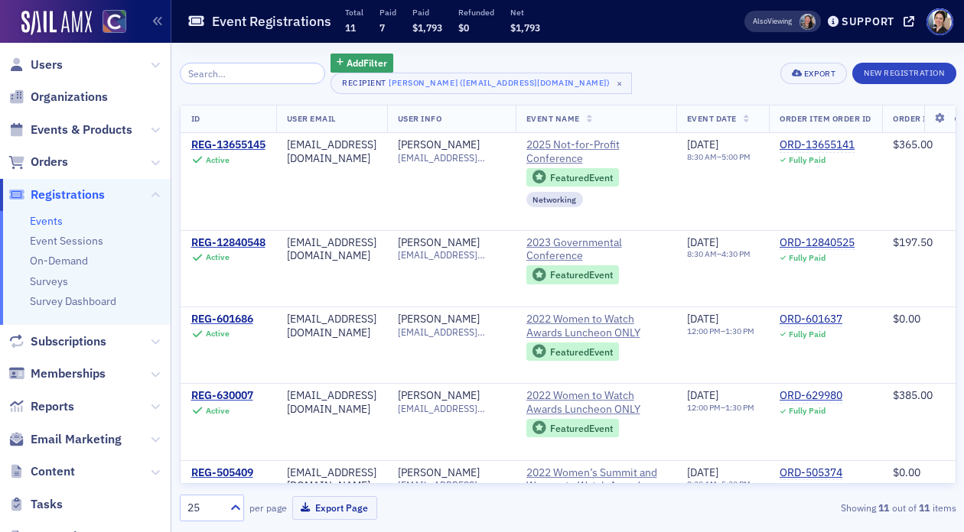
click at [202, 61] on div "Add Filter Recipient [PERSON_NAME] ([EMAIL_ADDRESS][DOMAIN_NAME]) ×" at bounding box center [406, 74] width 452 height 41
click at [49, 65] on span "Users" at bounding box center [47, 65] width 32 height 17
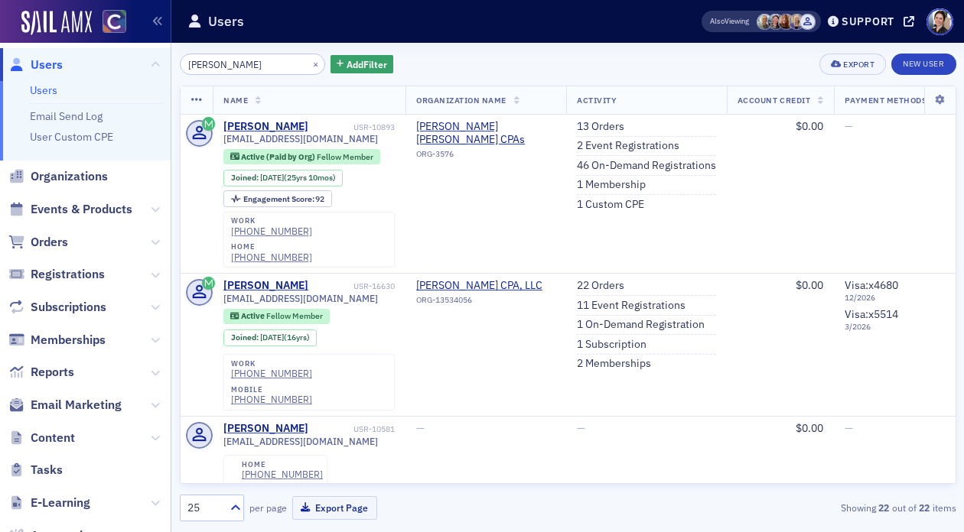
drag, startPoint x: 243, startPoint y: 66, endPoint x: 174, endPoint y: 62, distance: 69.7
click at [168, 62] on div "Users Users Email Send Log User Custom CPE Organizations Events & Products Orde…" at bounding box center [482, 266] width 964 height 532
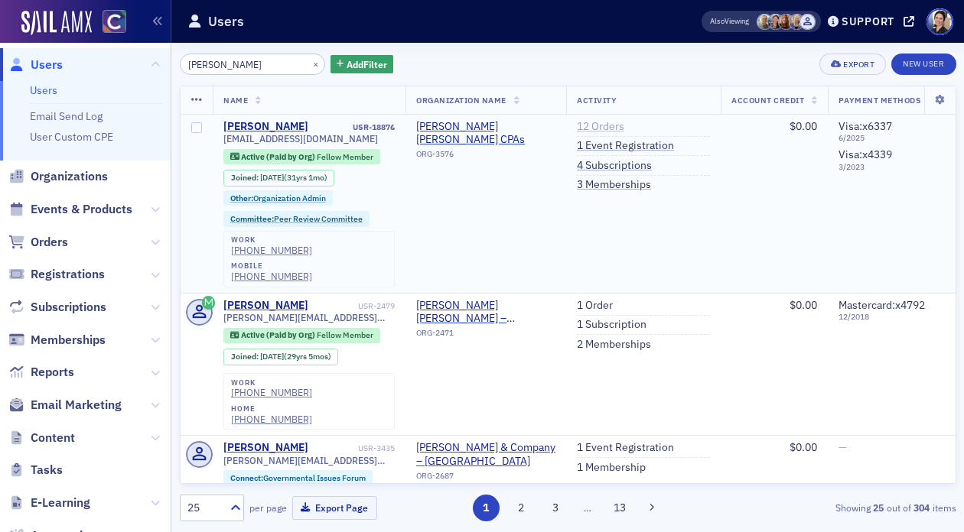
type input "[PERSON_NAME]"
click at [615, 125] on link "12 Orders" at bounding box center [600, 127] width 47 height 14
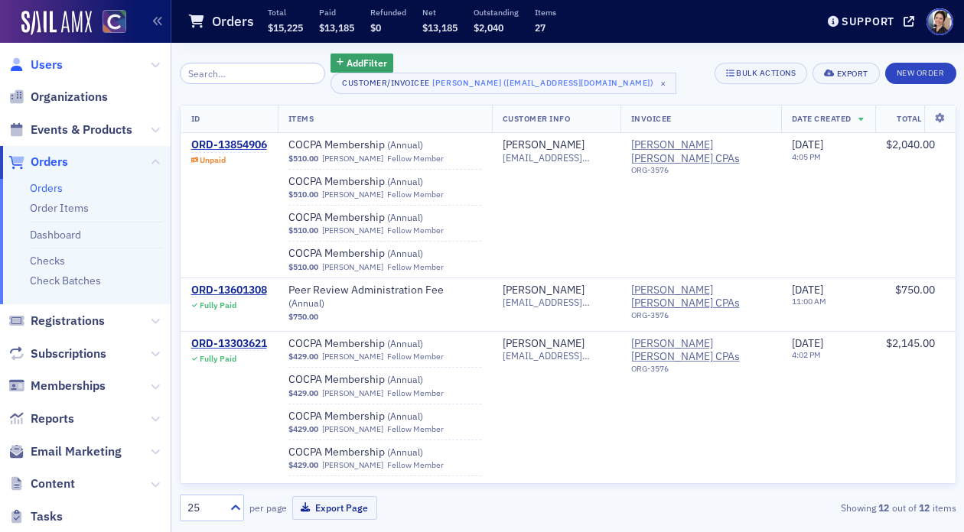
click at [52, 63] on span "Users" at bounding box center [47, 65] width 32 height 17
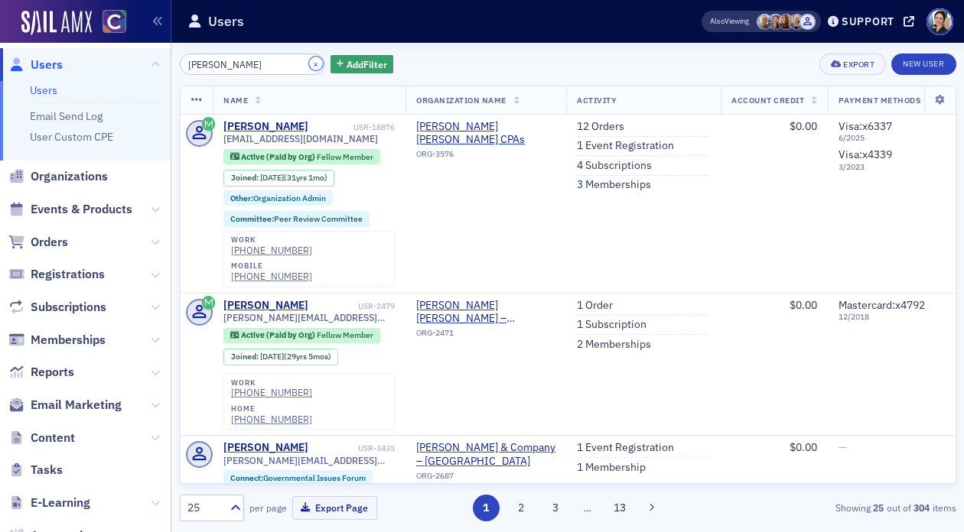
drag, startPoint x: 297, startPoint y: 60, endPoint x: 273, endPoint y: 63, distance: 23.9
click at [309, 60] on button "×" at bounding box center [316, 64] width 14 height 14
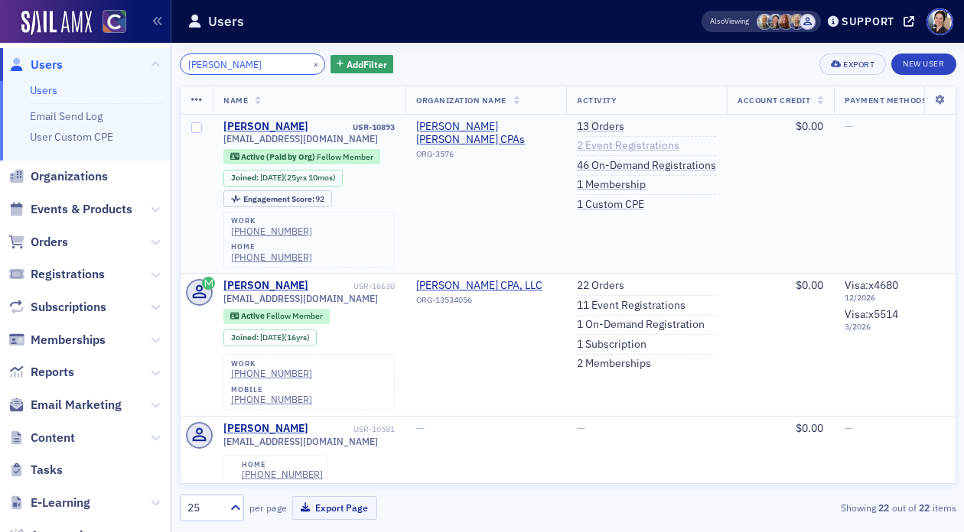
scroll to position [0, 2]
type input "[PERSON_NAME]"
click at [601, 129] on link "13 Orders" at bounding box center [598, 127] width 47 height 14
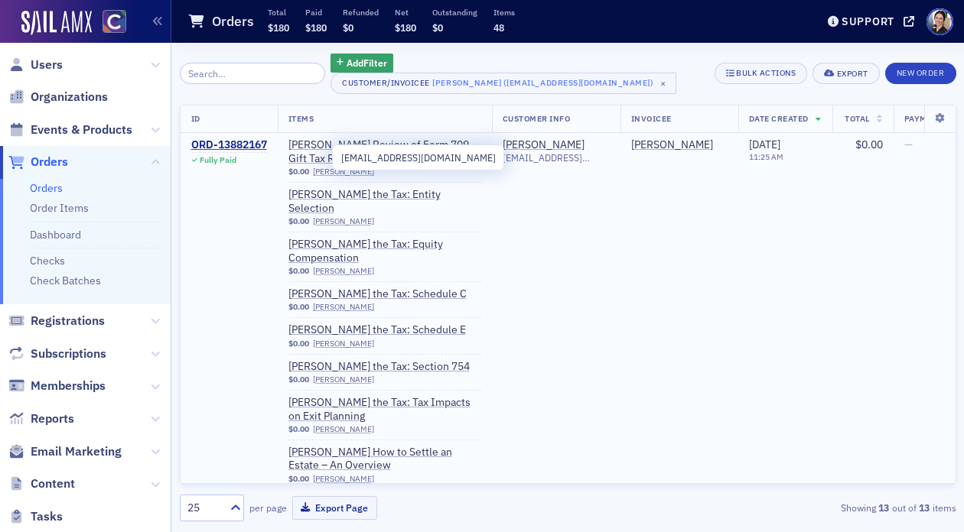
scroll to position [0, 41]
